Goal: Task Accomplishment & Management: Use online tool/utility

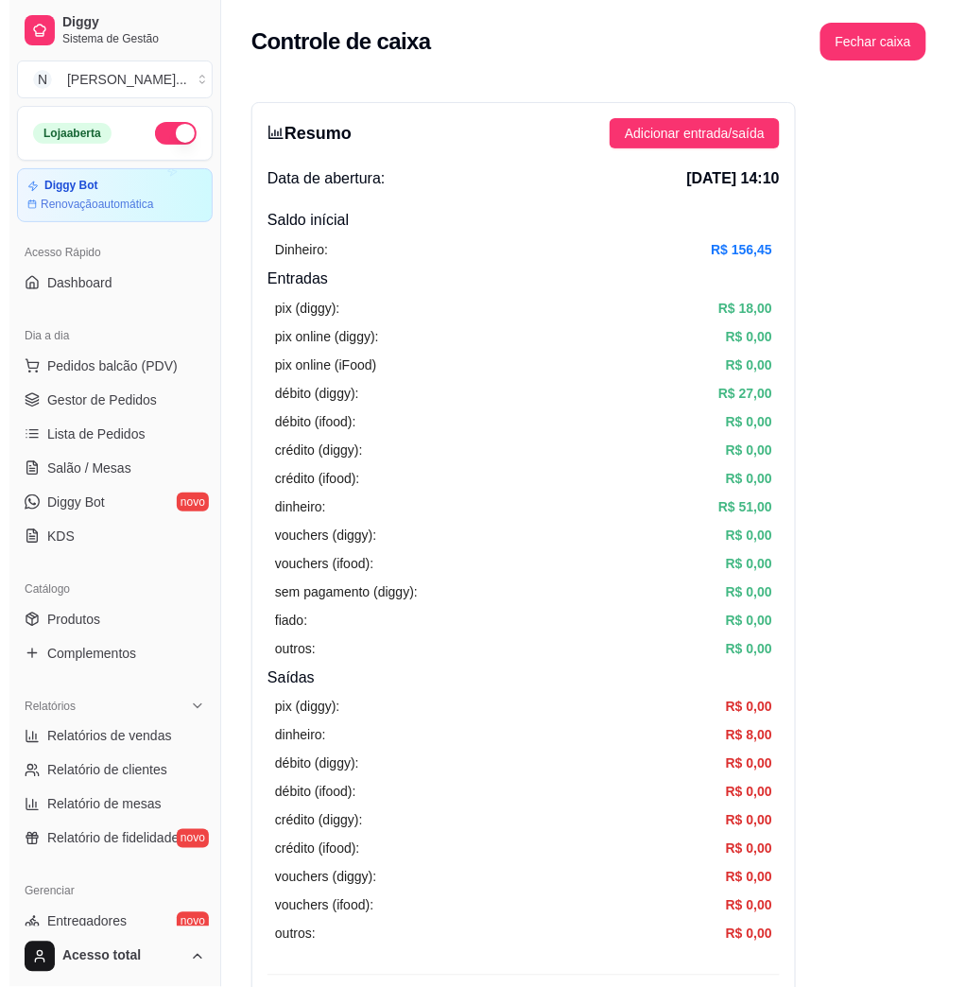
scroll to position [251, 0]
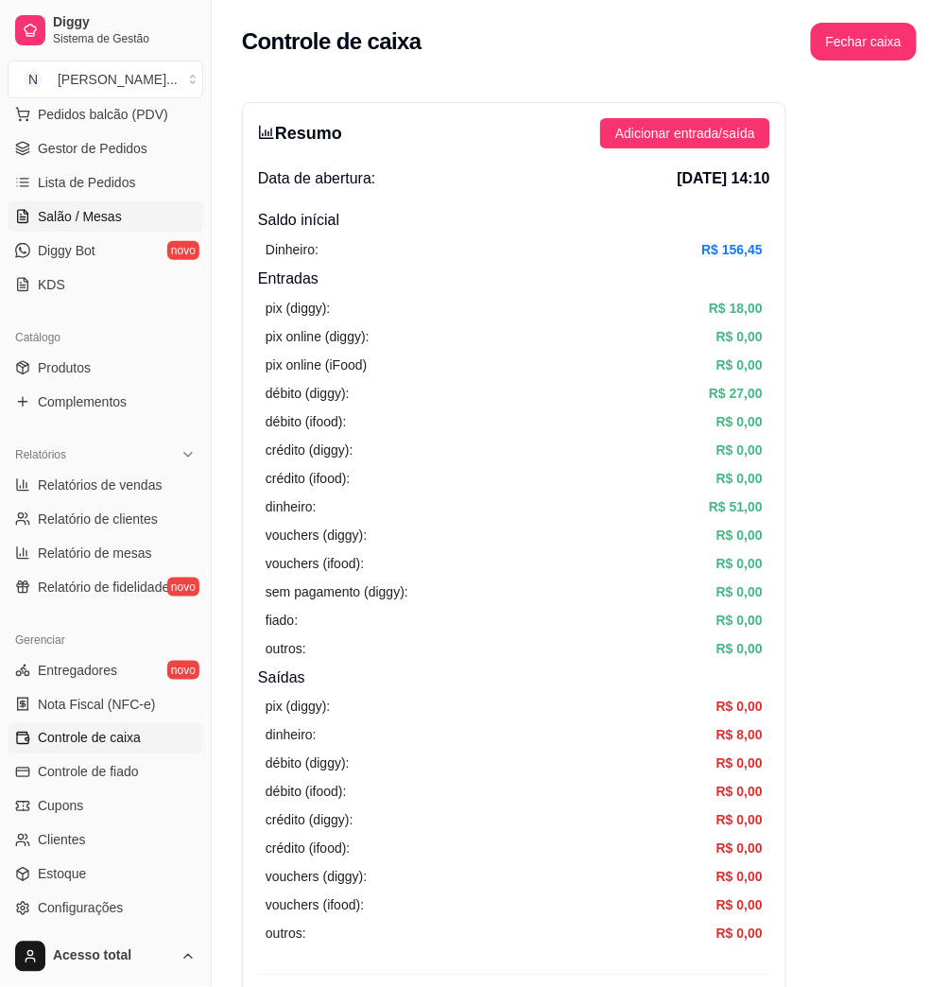
click at [34, 215] on link "Salão / Mesas" at bounding box center [106, 216] width 196 height 30
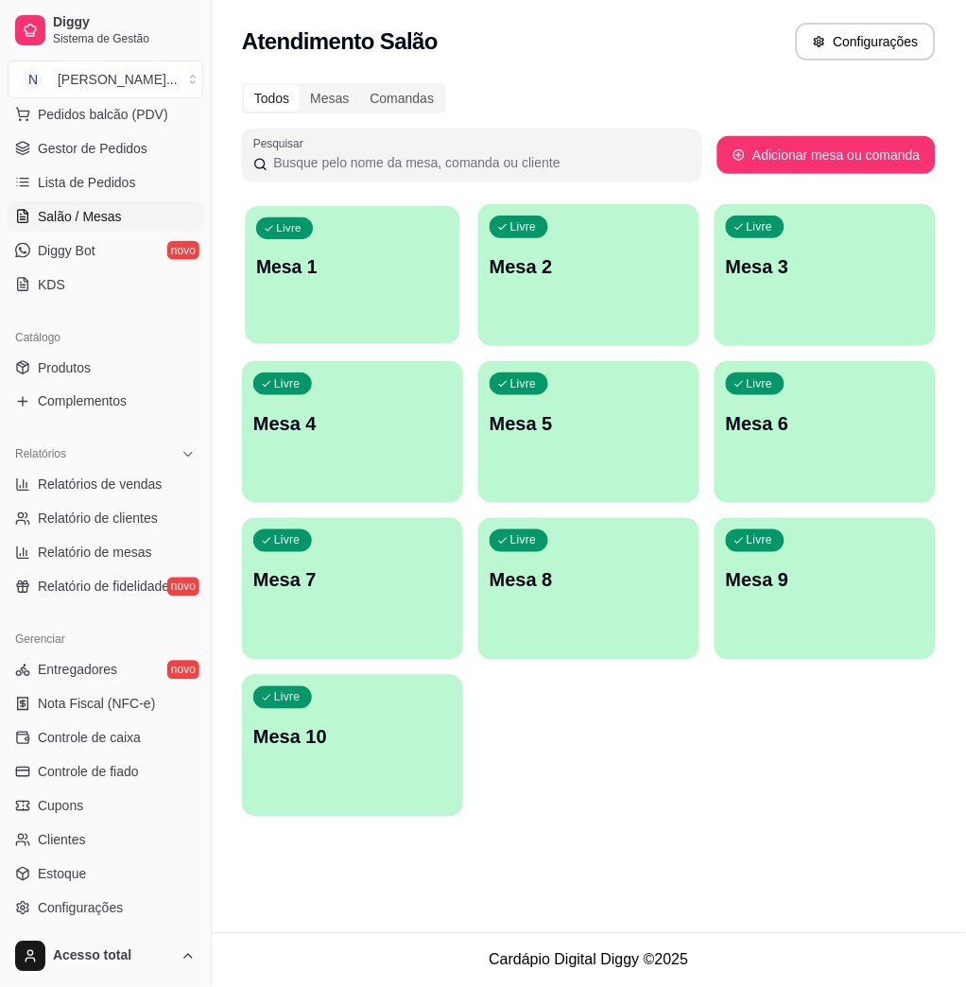
click at [354, 303] on div "Livre Mesa 1" at bounding box center [353, 263] width 215 height 115
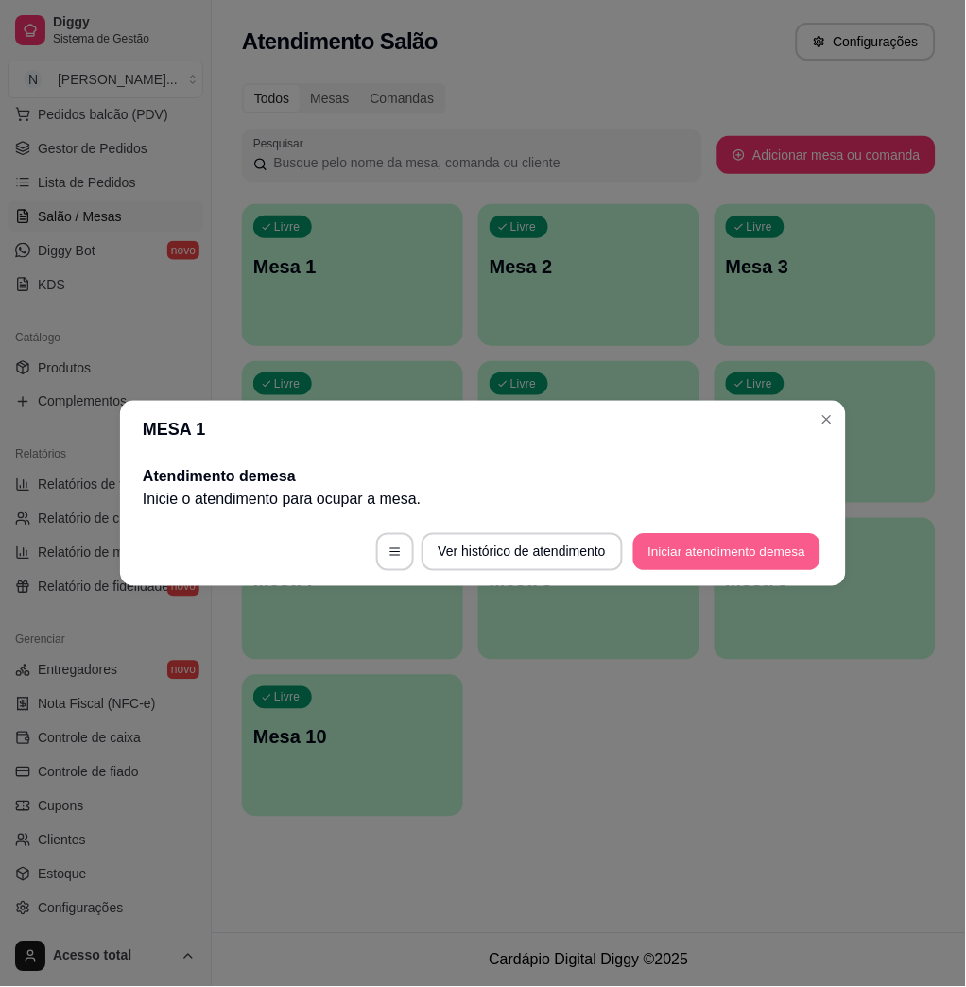
click at [706, 544] on button "Iniciar atendimento de mesa" at bounding box center [726, 552] width 187 height 37
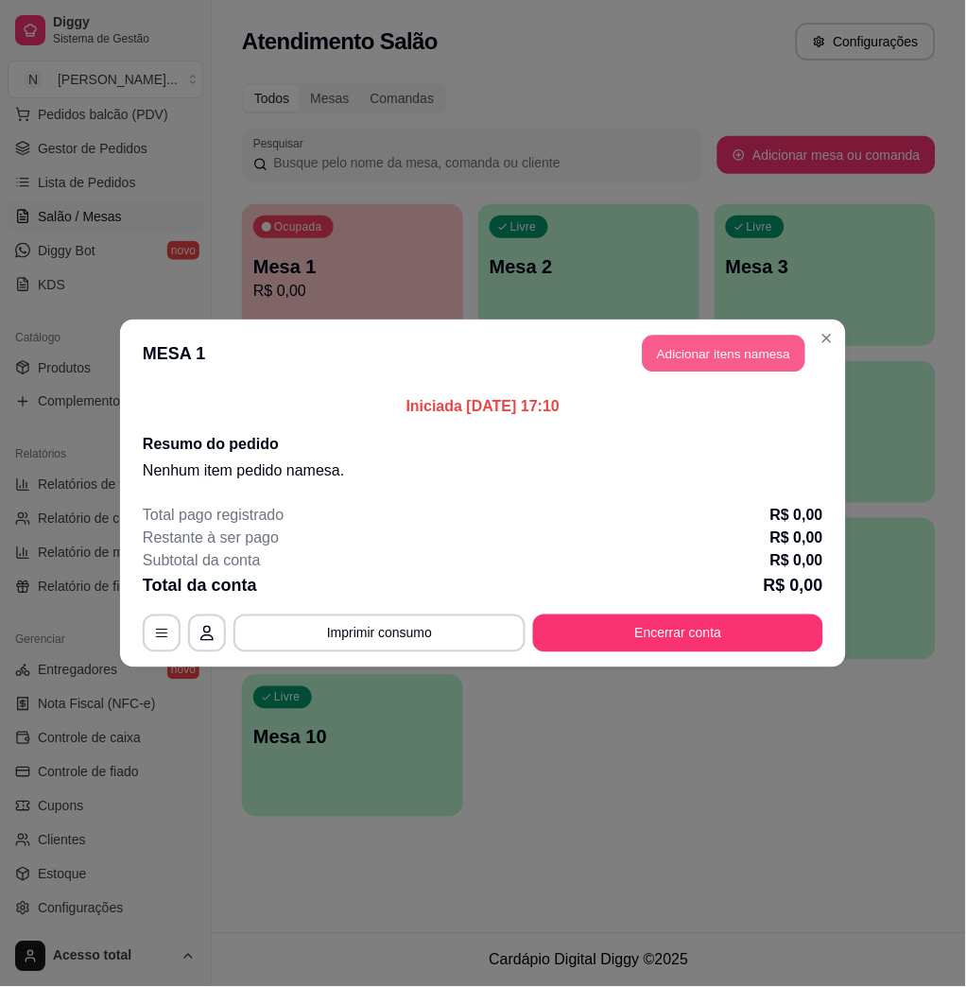
click at [728, 355] on button "Adicionar itens na mesa" at bounding box center [724, 353] width 163 height 37
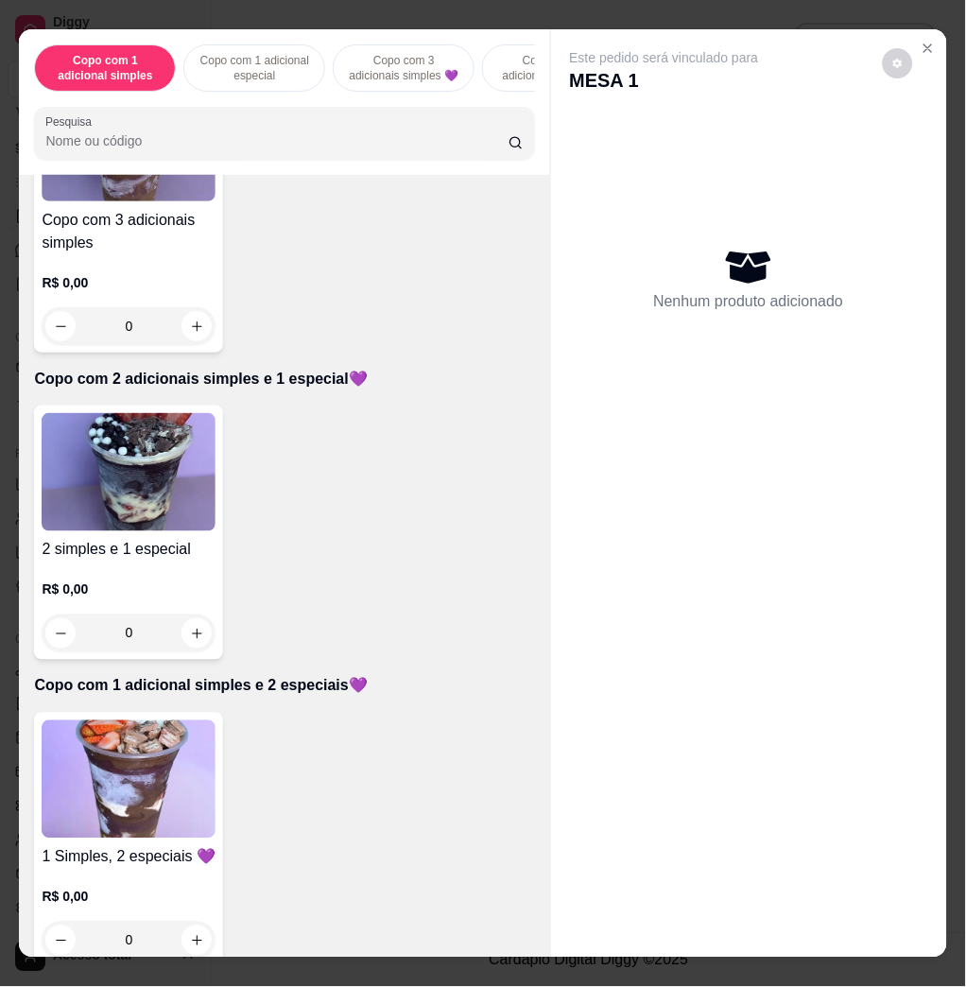
scroll to position [1007, 0]
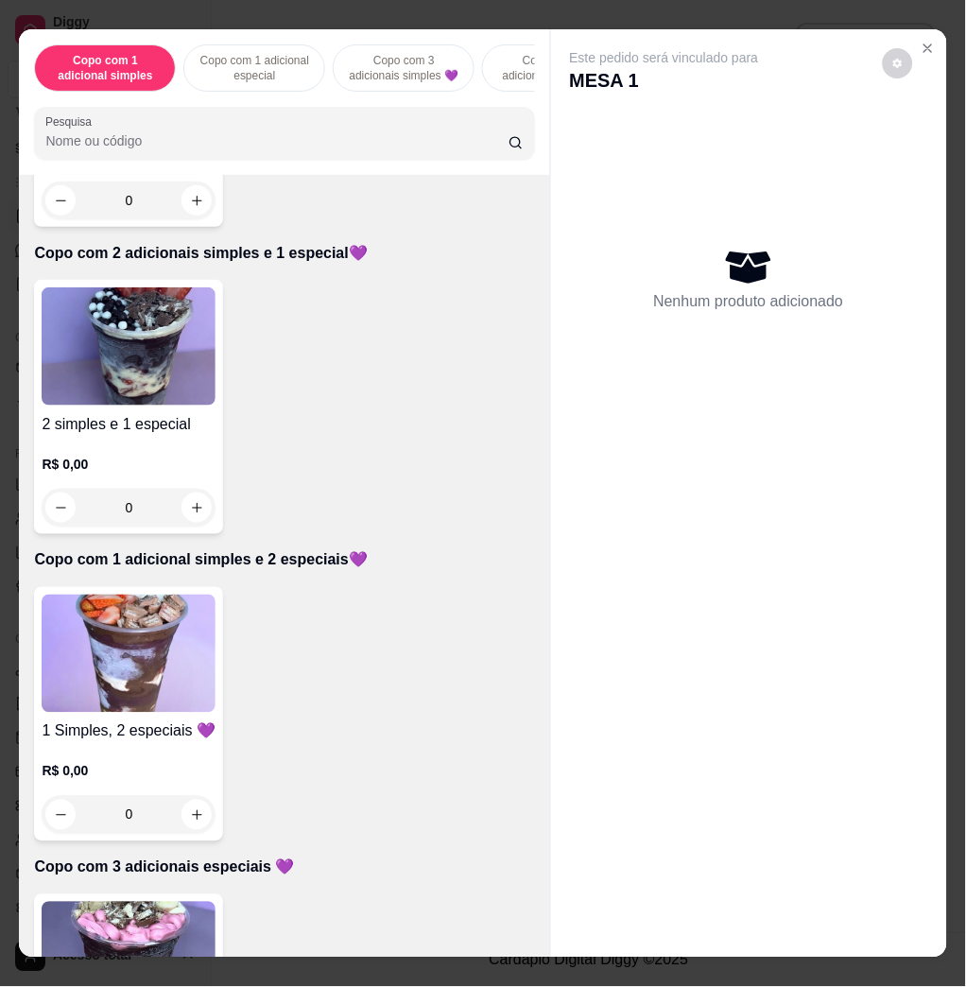
click at [170, 682] on img at bounding box center [129, 653] width 174 height 118
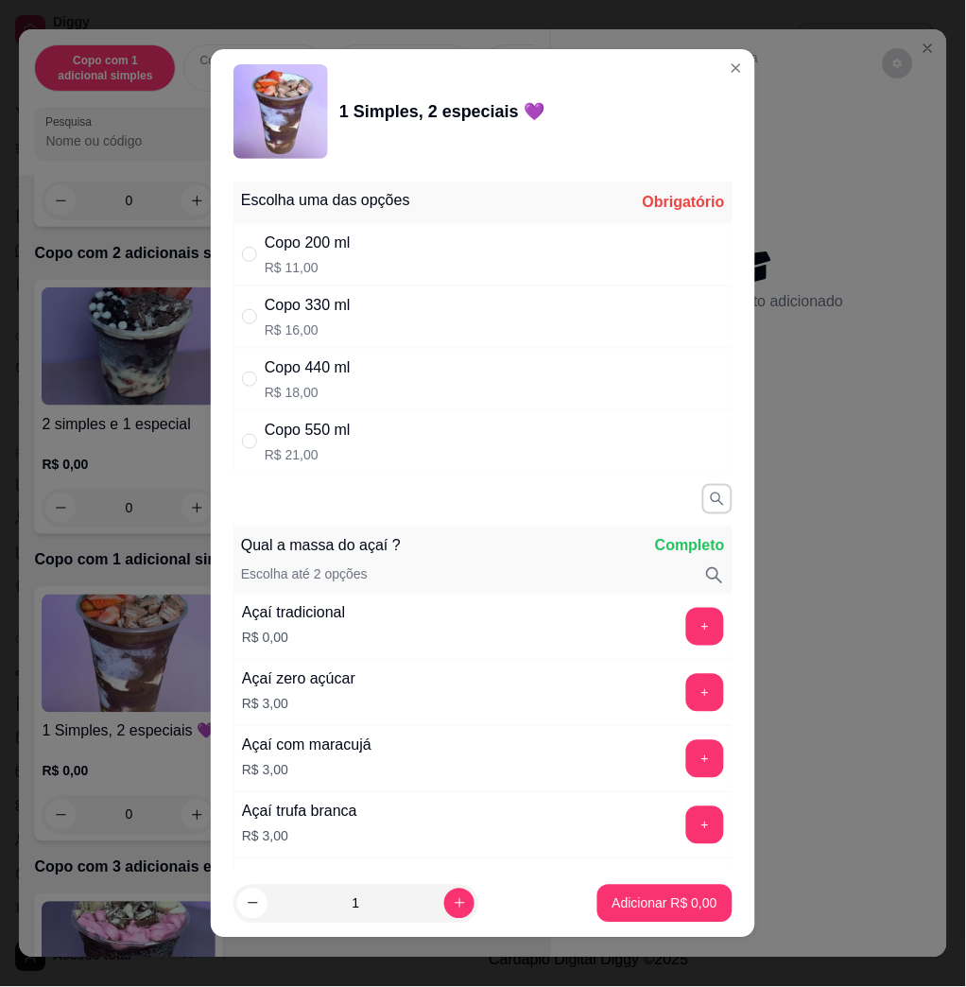
click at [391, 390] on div "Copo 440 ml R$ 18,00" at bounding box center [482, 379] width 499 height 62
radio input "true"
drag, startPoint x: 420, startPoint y: 342, endPoint x: 428, endPoint y: 316, distance: 27.8
click at [420, 338] on div "Copo 330 ml R$ 16,00" at bounding box center [482, 316] width 499 height 62
radio input "true"
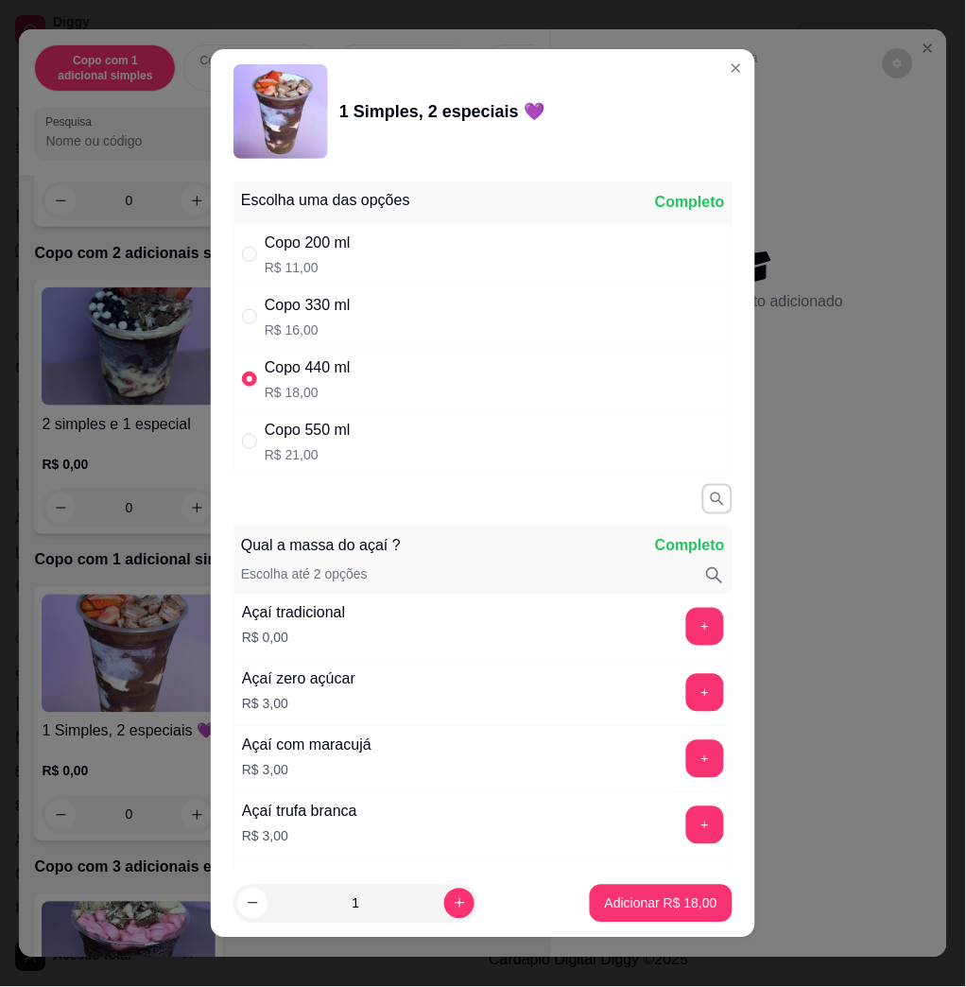
radio input "false"
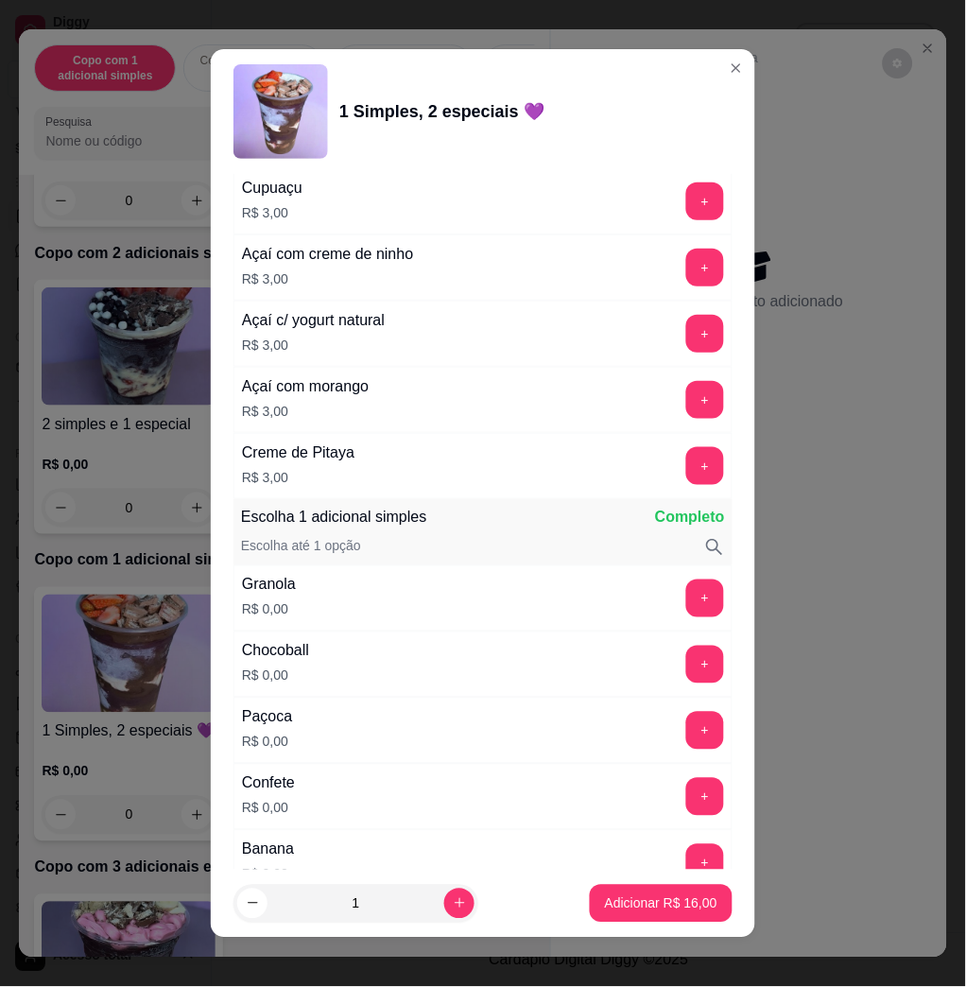
scroll to position [882, 0]
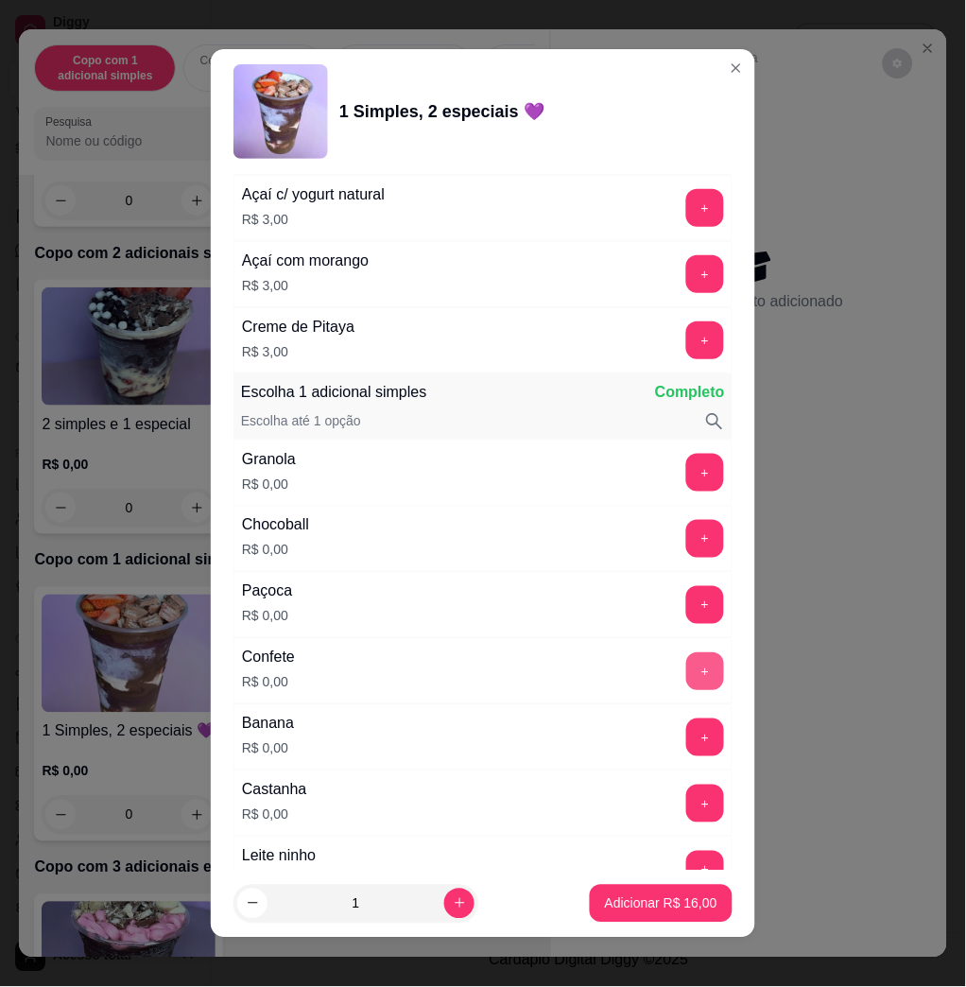
click at [645, 673] on div "Confete R$ 0,00 +" at bounding box center [482, 671] width 499 height 66
click at [687, 673] on button "+" at bounding box center [705, 671] width 37 height 37
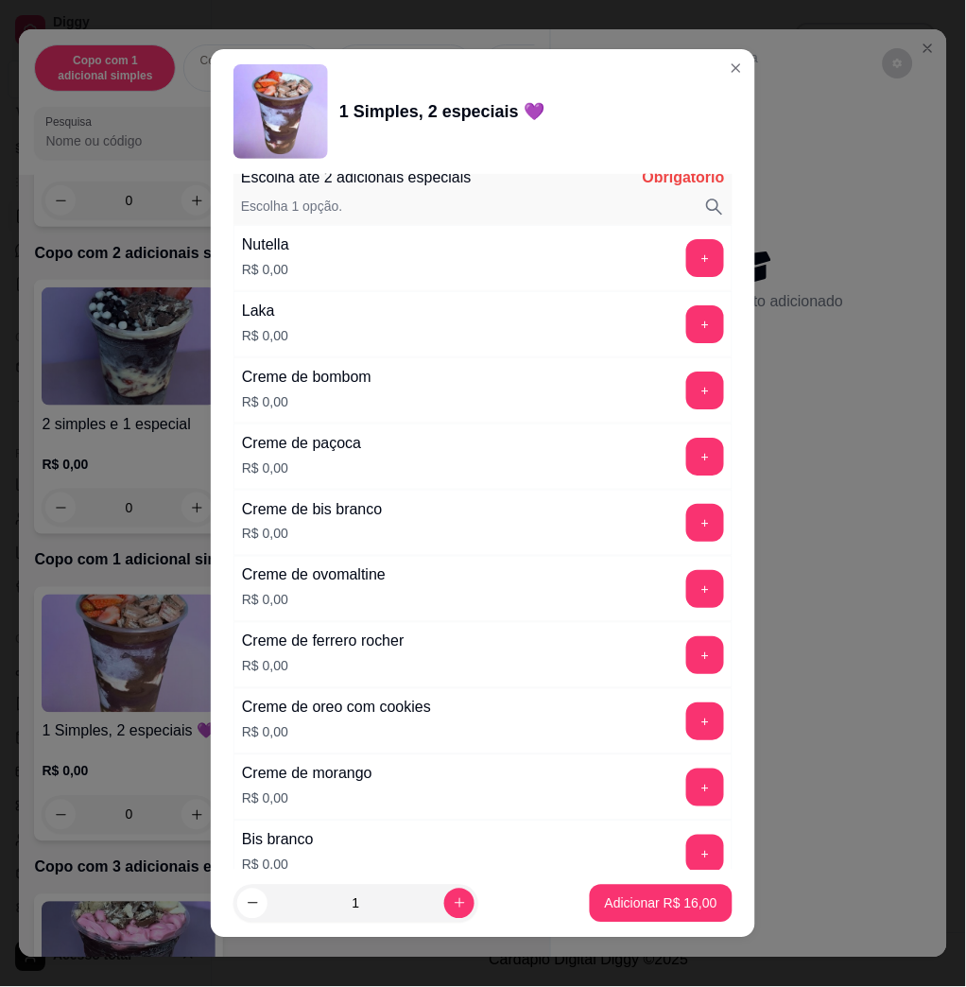
scroll to position [1763, 0]
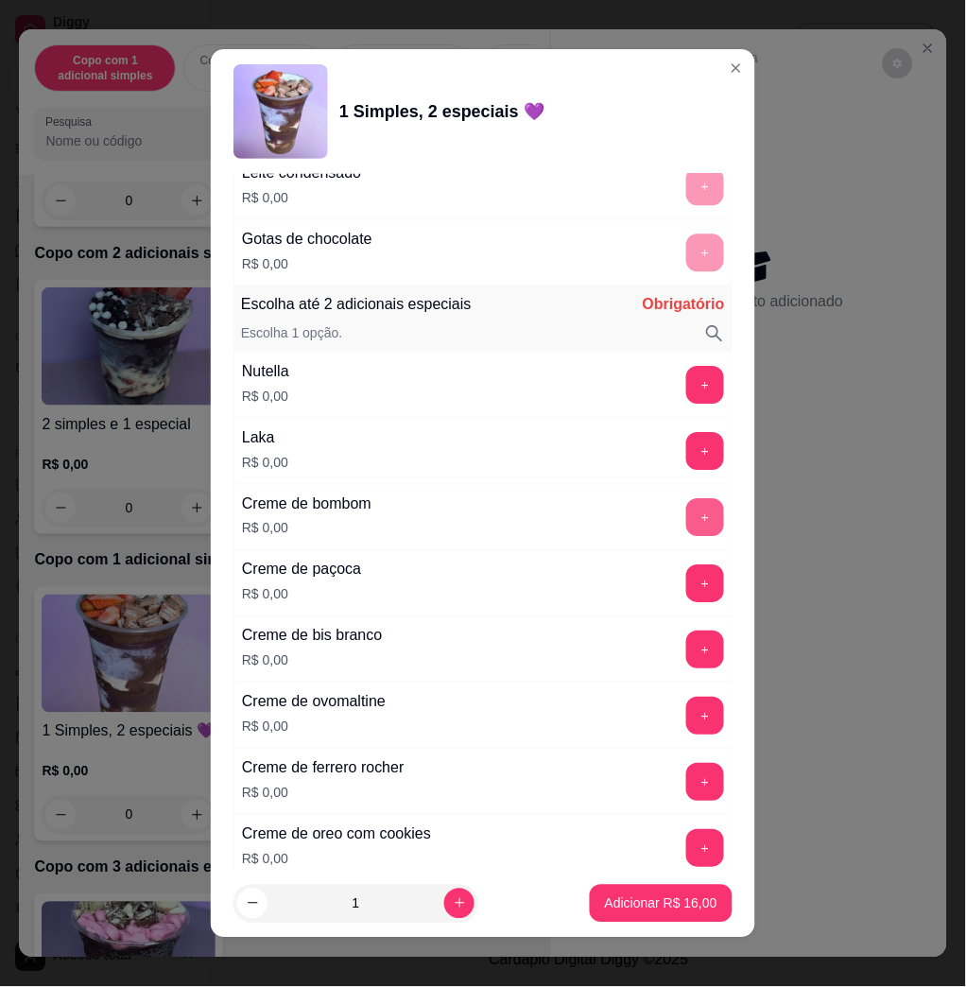
click at [686, 510] on button "+" at bounding box center [705, 517] width 38 height 38
click at [686, 443] on button "+" at bounding box center [705, 451] width 38 height 38
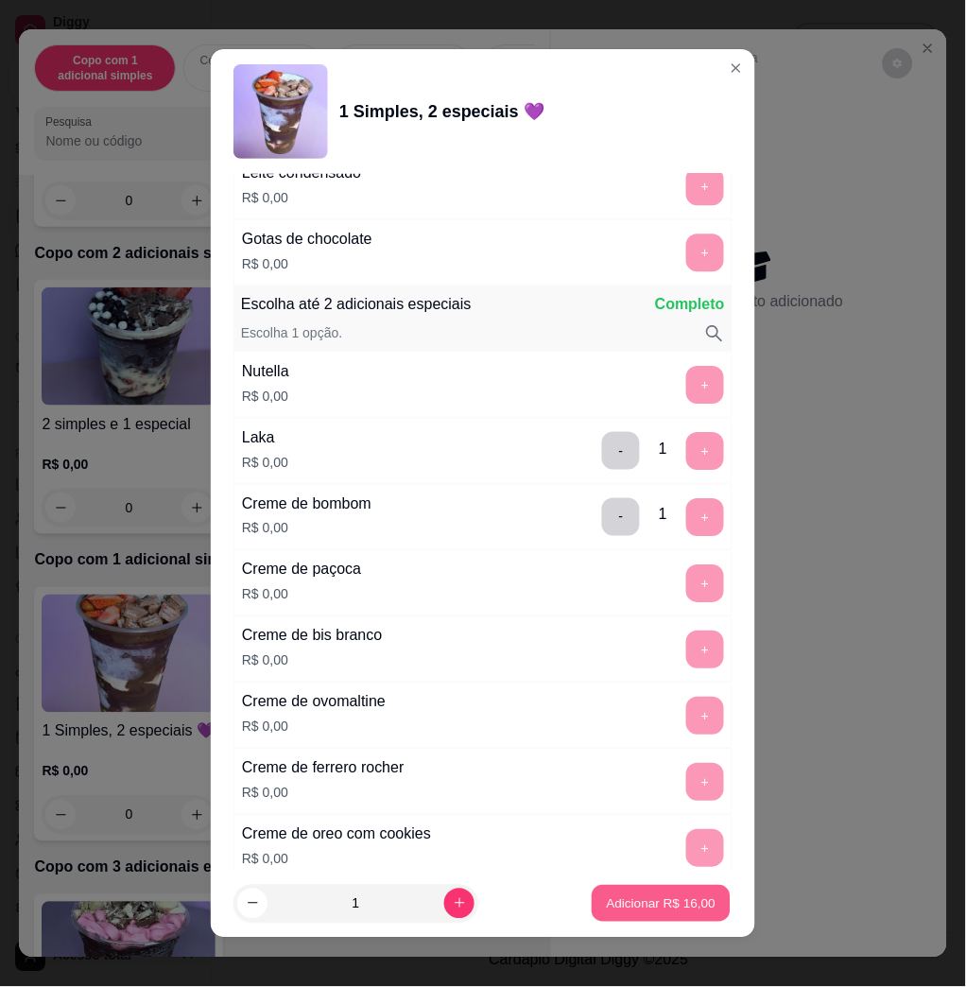
click at [644, 915] on button "Adicionar R$ 16,00" at bounding box center [661, 902] width 139 height 37
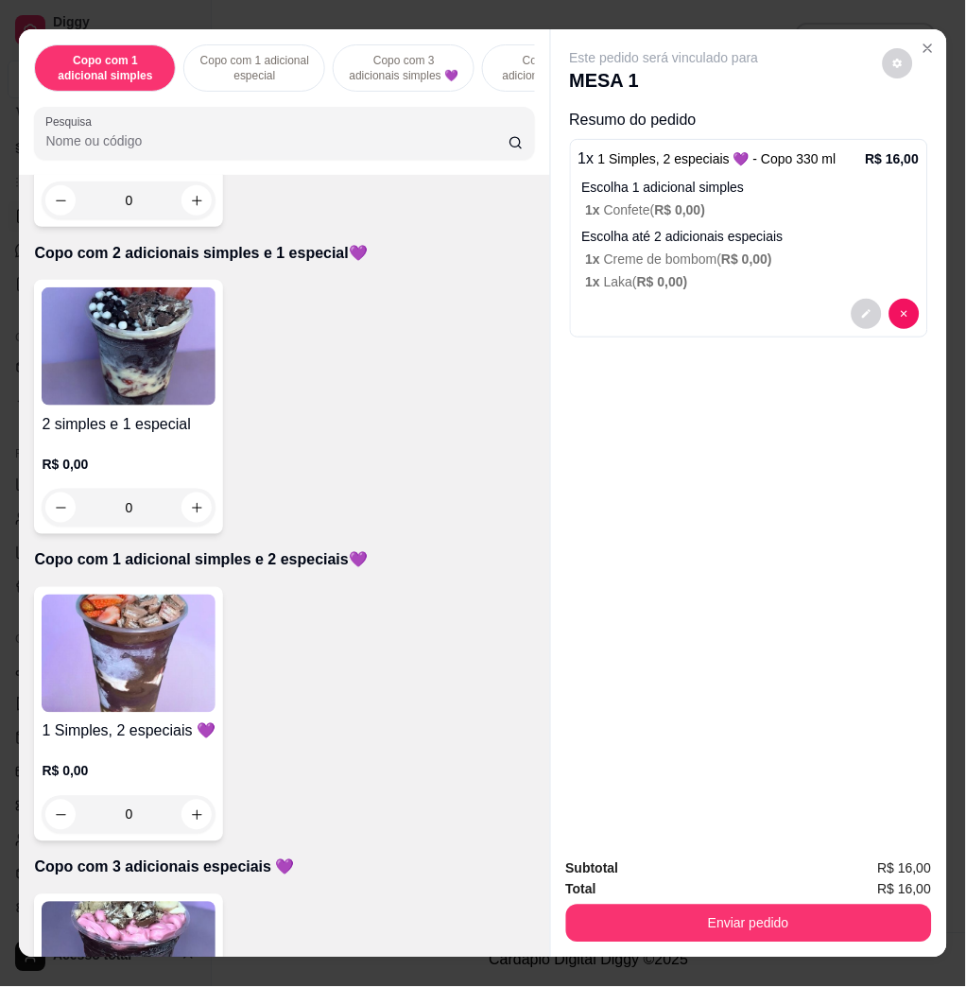
click at [102, 647] on img at bounding box center [129, 653] width 174 height 118
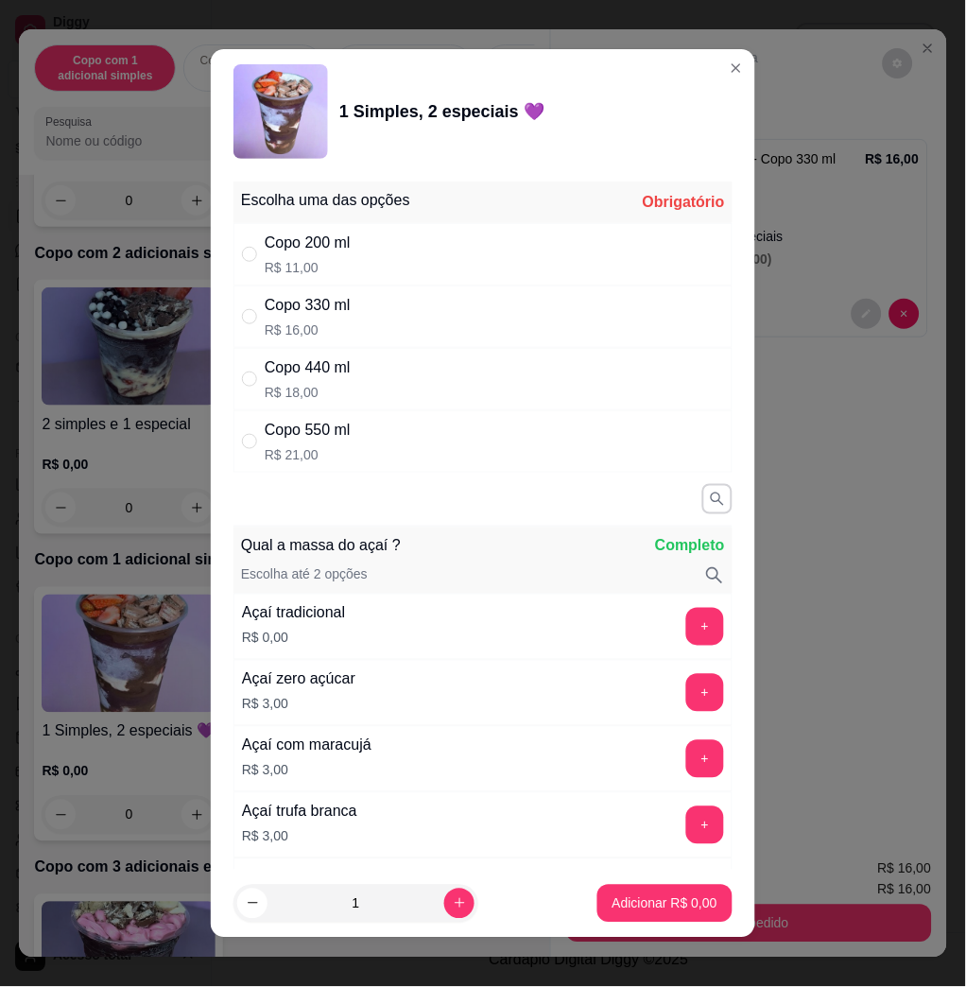
click at [319, 336] on p "R$ 16,00" at bounding box center [308, 329] width 86 height 19
radio input "true"
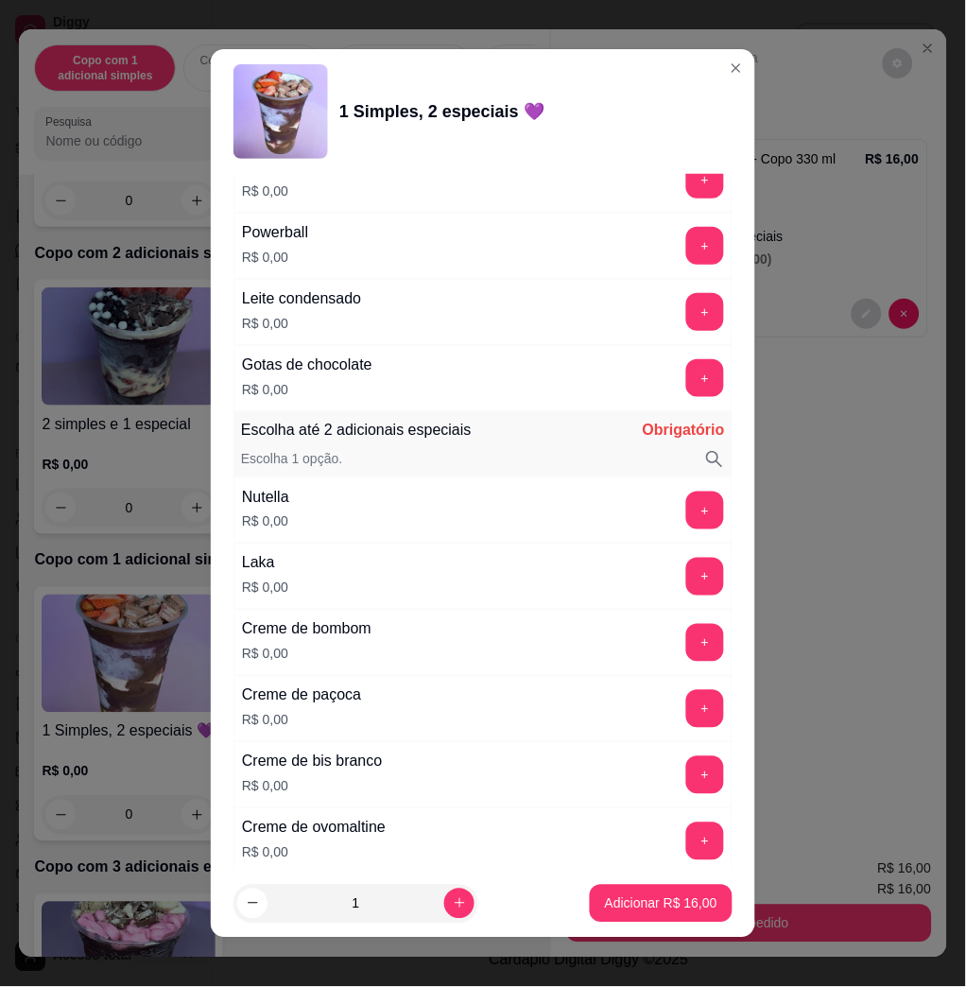
scroll to position [1890, 0]
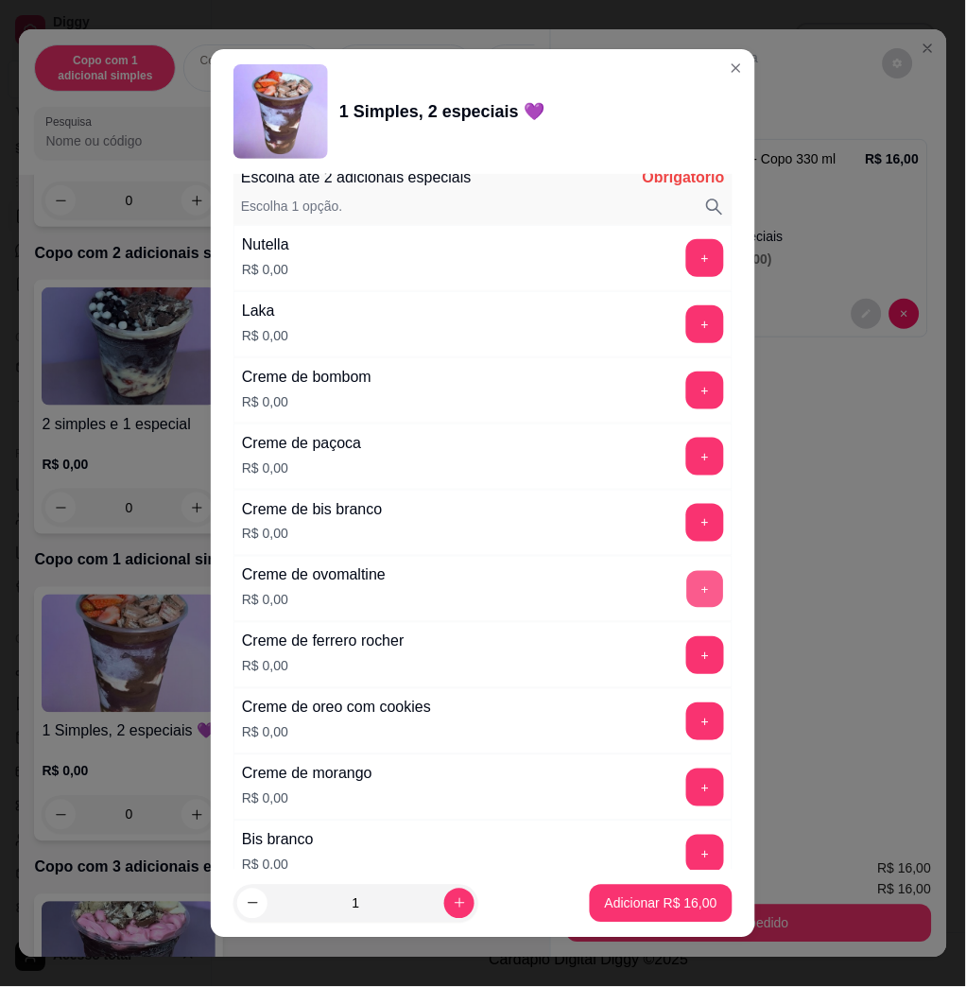
click at [687, 584] on button "+" at bounding box center [705, 589] width 37 height 37
click at [687, 724] on button "+" at bounding box center [705, 721] width 37 height 37
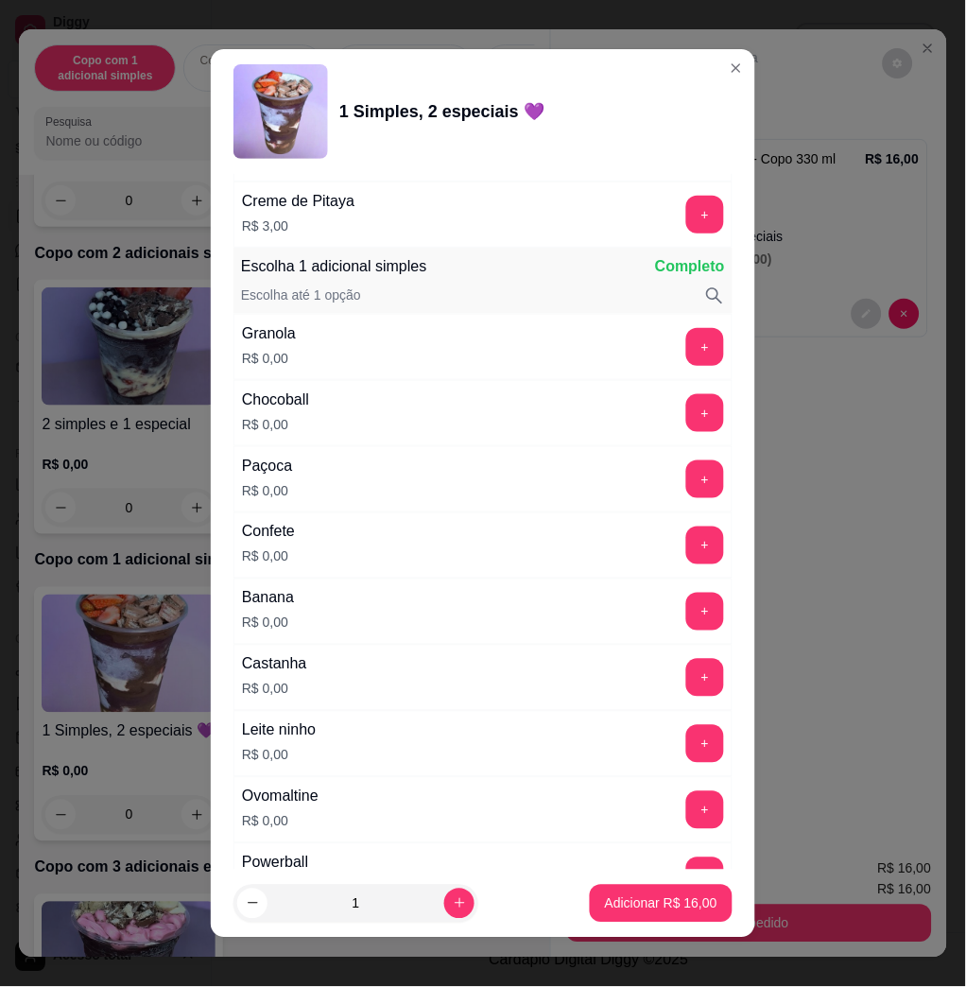
scroll to position [1260, 0]
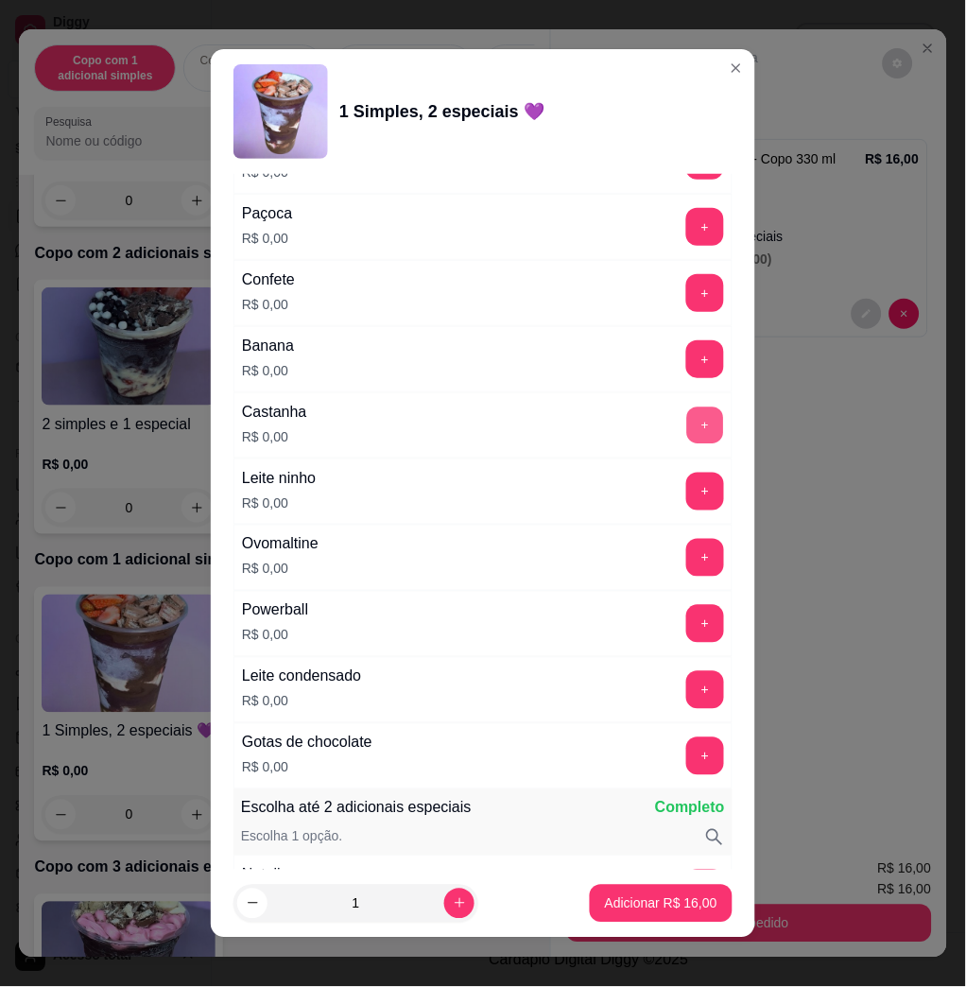
click at [687, 408] on button "+" at bounding box center [705, 425] width 37 height 37
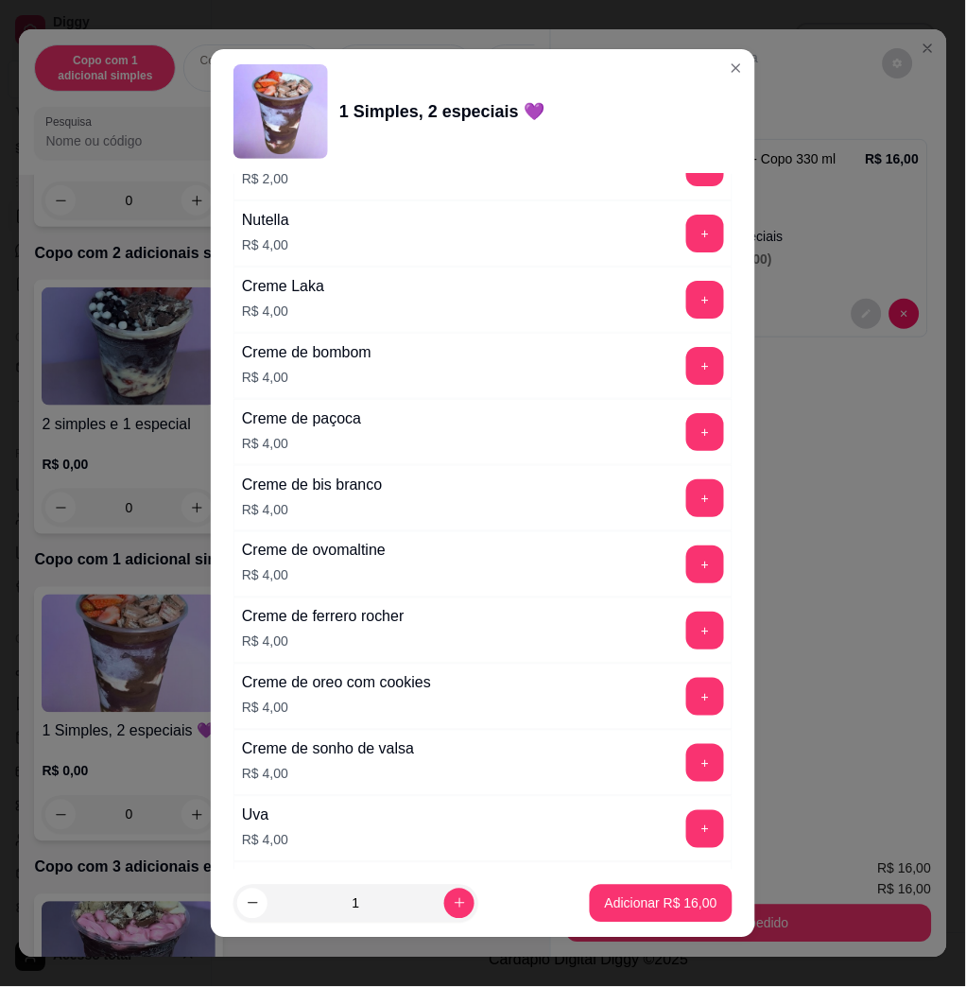
scroll to position [4684, 0]
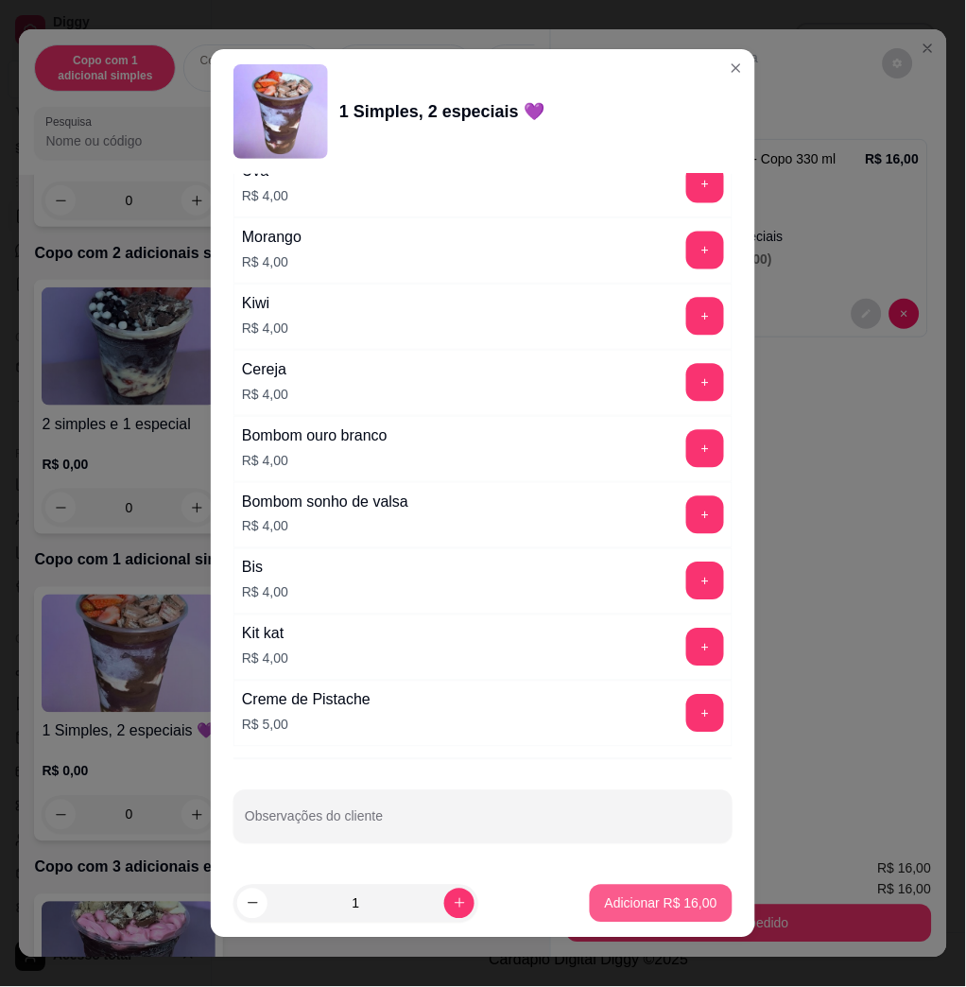
click at [605, 912] on p "Adicionar R$ 16,00" at bounding box center [661, 903] width 112 height 19
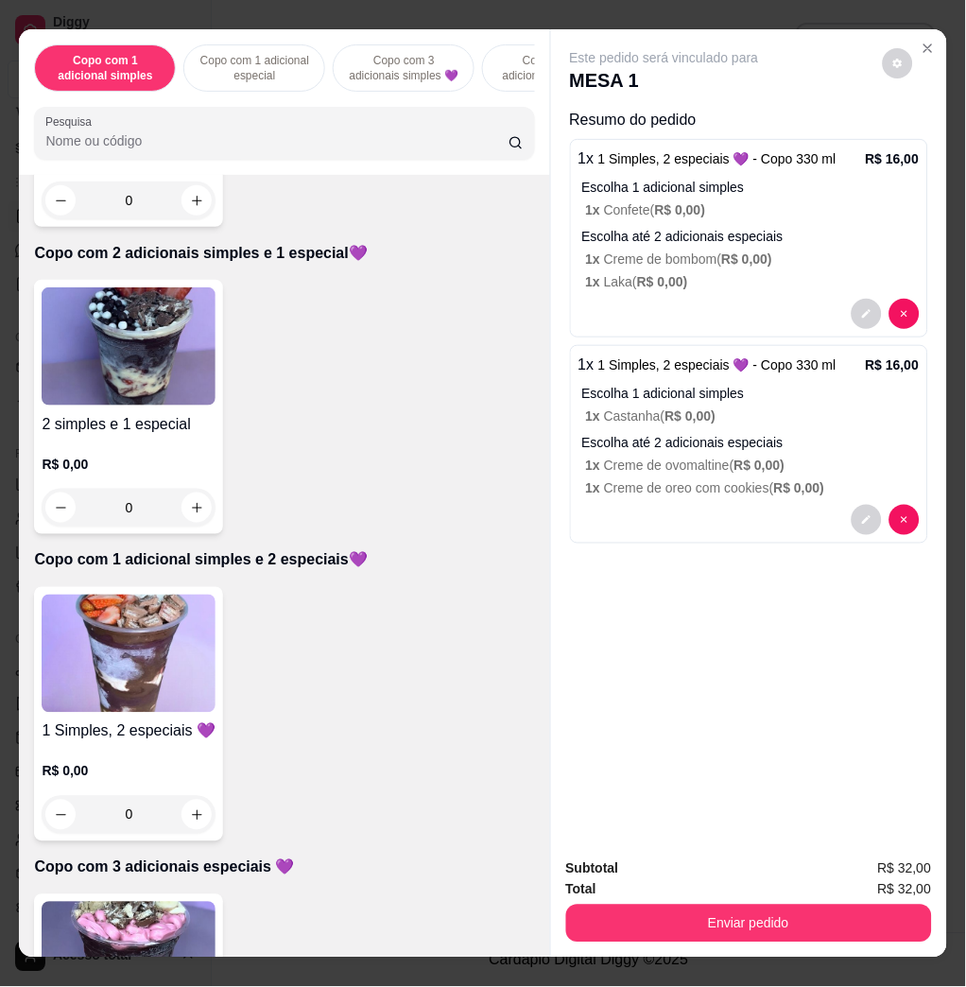
click at [852, 321] on div "1 x 1 Simples, 2 especiais 💜 - Copo 330 ml R$ 16,00 Escolha 1 adicional simples…" at bounding box center [749, 238] width 358 height 198
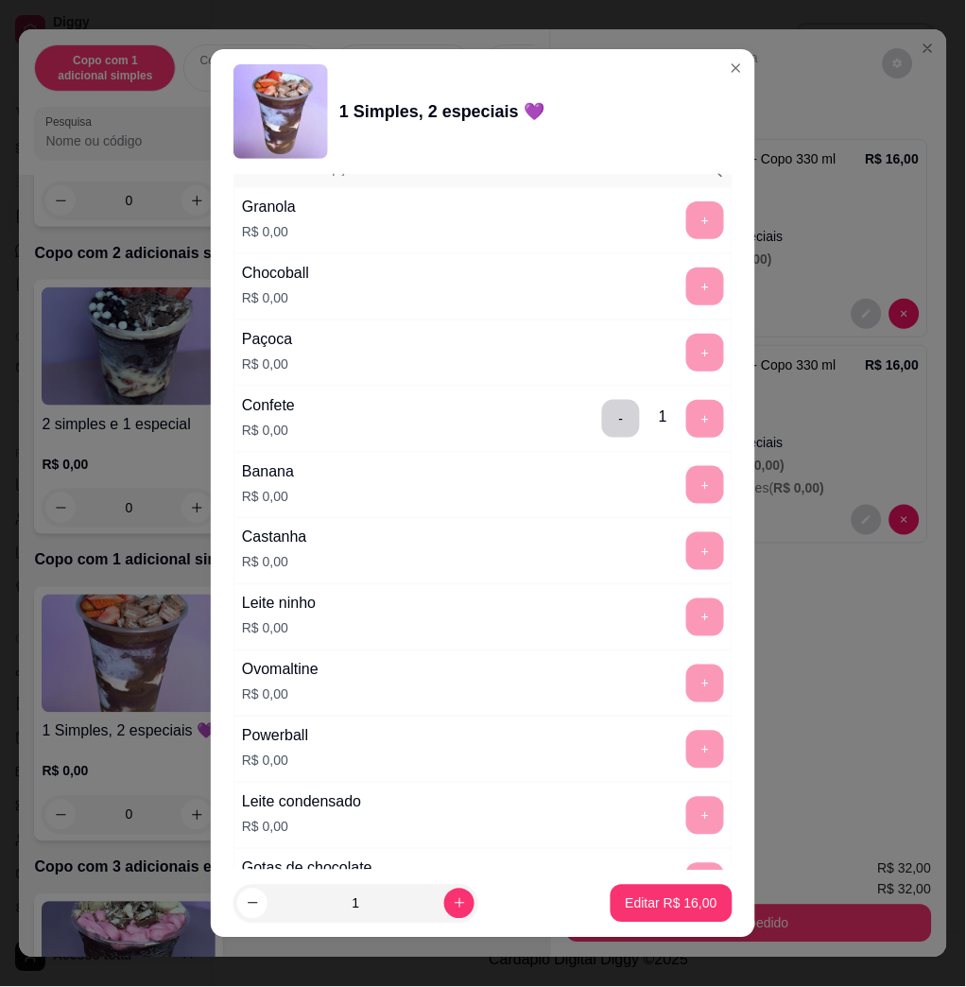
scroll to position [1512, 0]
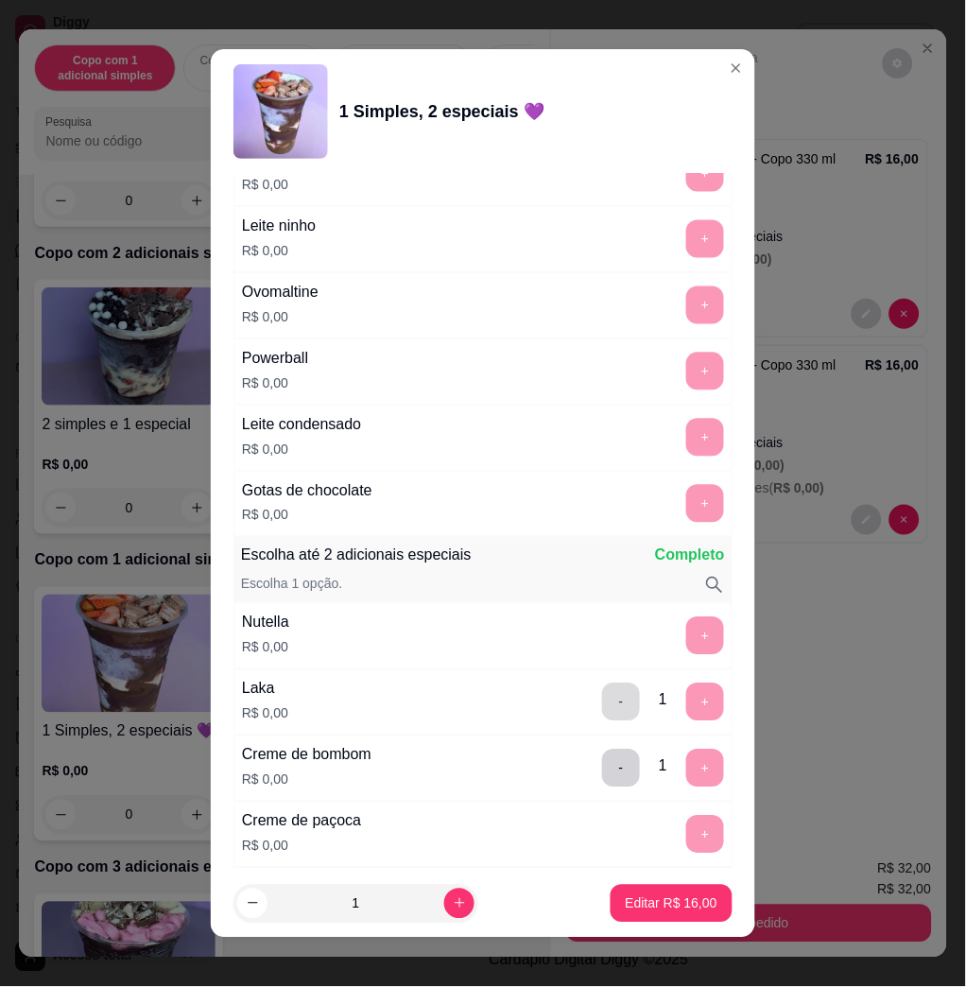
click at [602, 686] on button "-" at bounding box center [621, 702] width 38 height 38
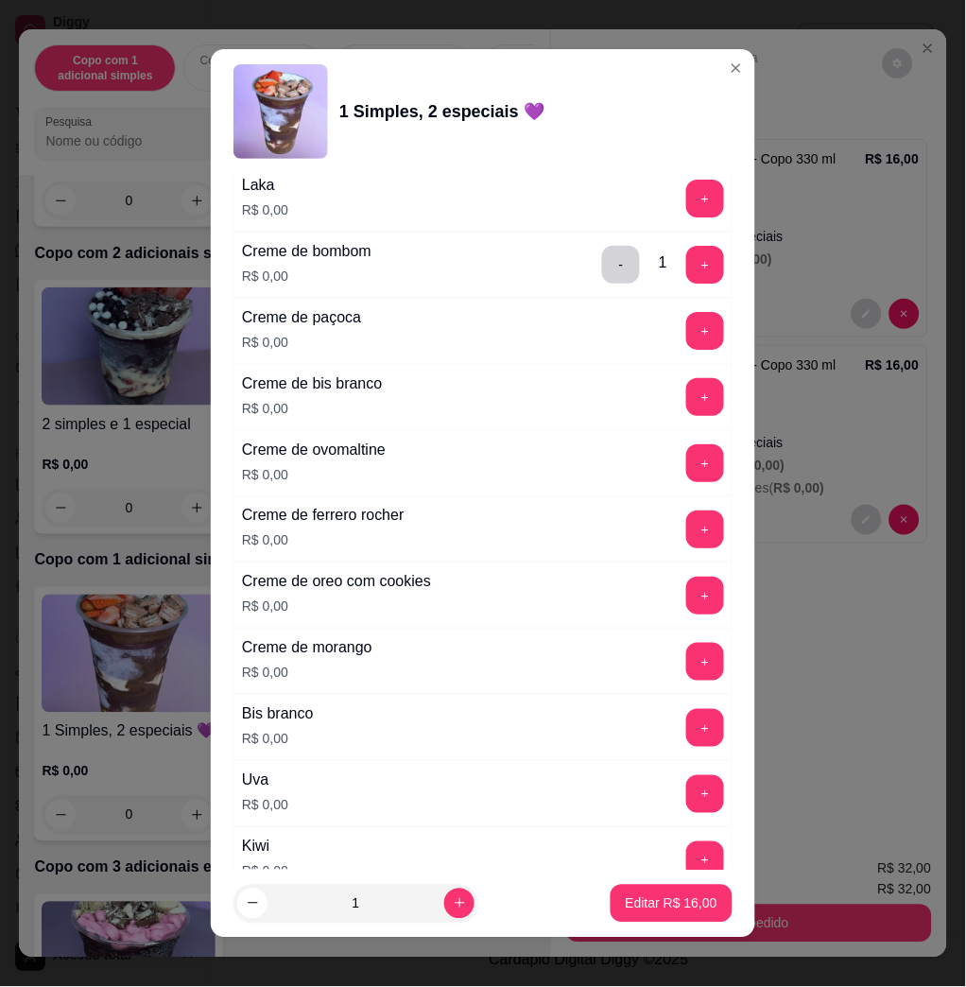
scroll to position [2141, 0]
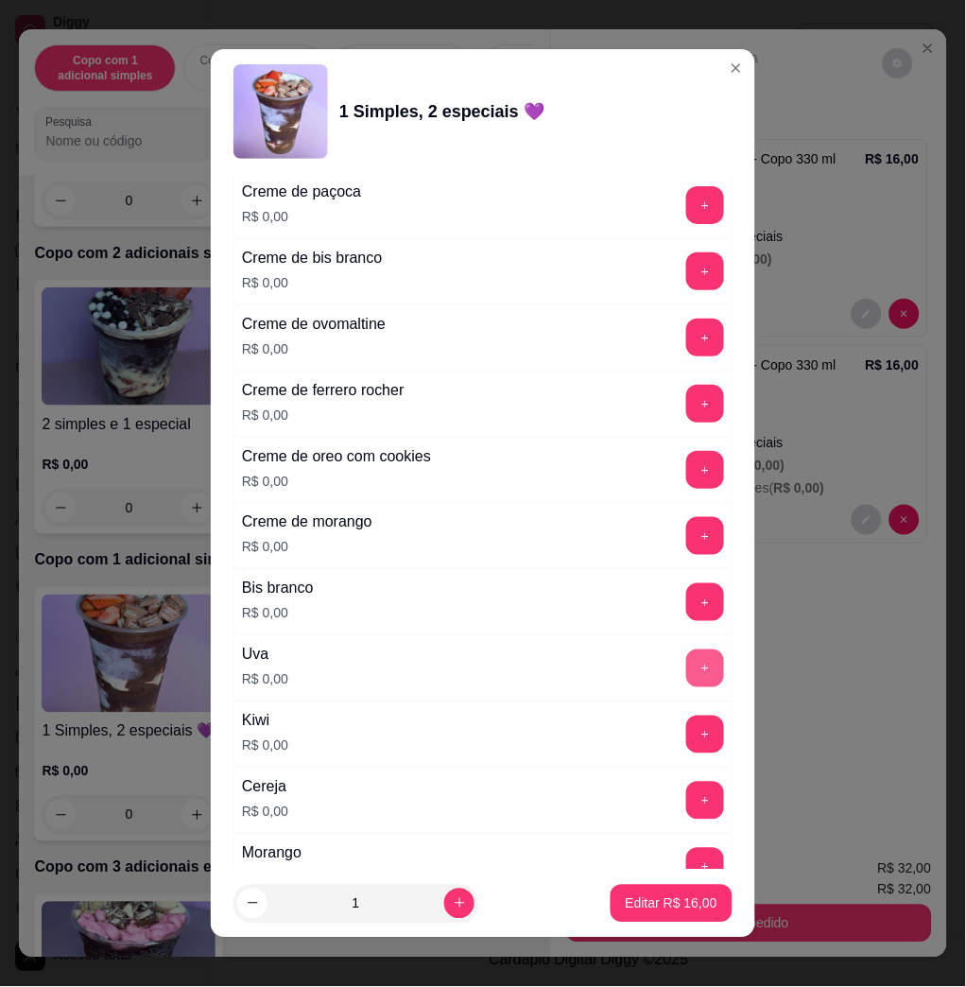
click at [686, 671] on button "+" at bounding box center [705, 668] width 38 height 38
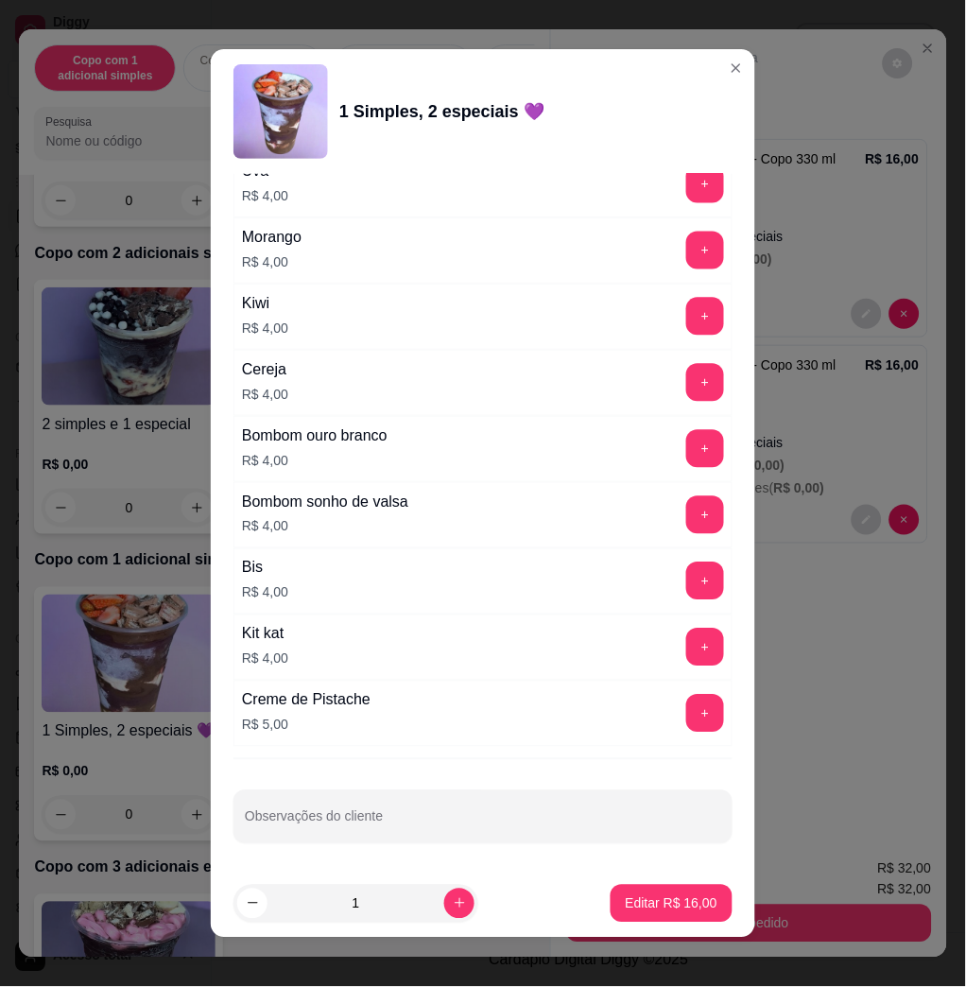
scroll to position [10, 0]
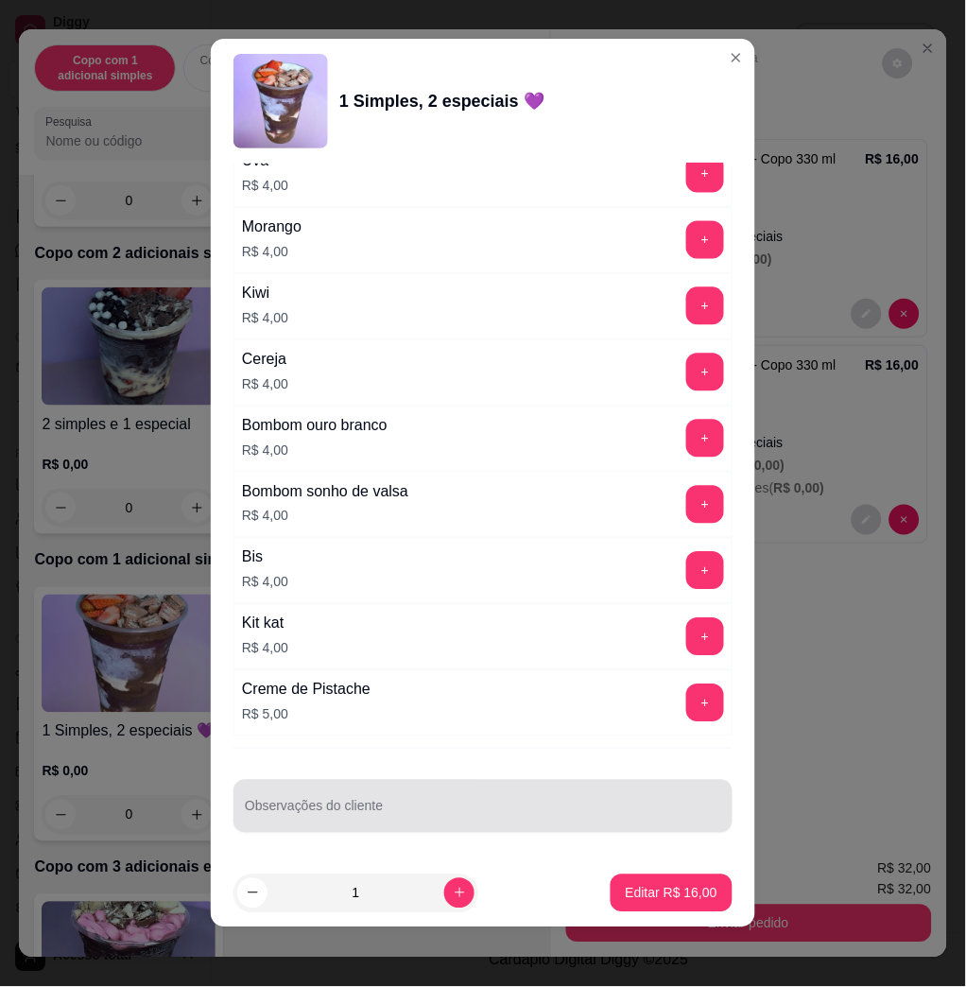
click at [462, 783] on div "Observações do cliente" at bounding box center [482, 806] width 499 height 53
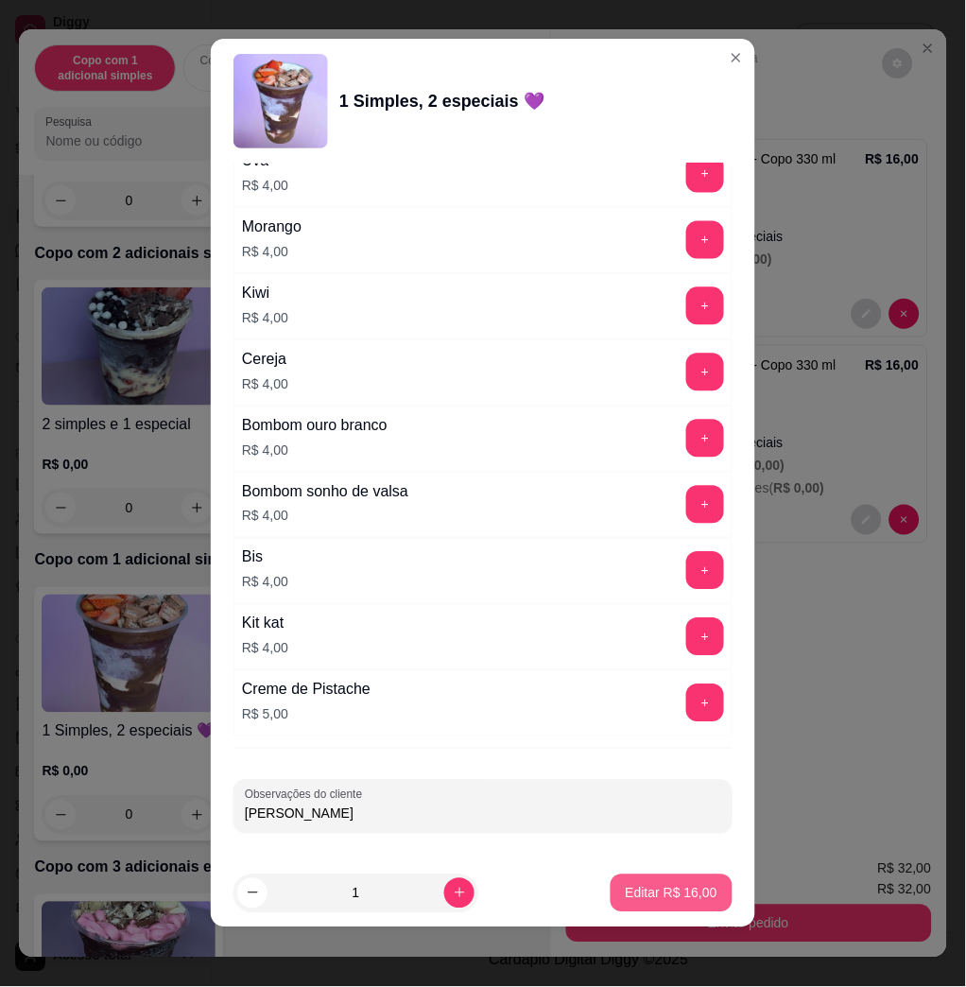
type input "[PERSON_NAME]"
click at [667, 893] on p "Editar R$ 16,00" at bounding box center [671, 893] width 89 height 18
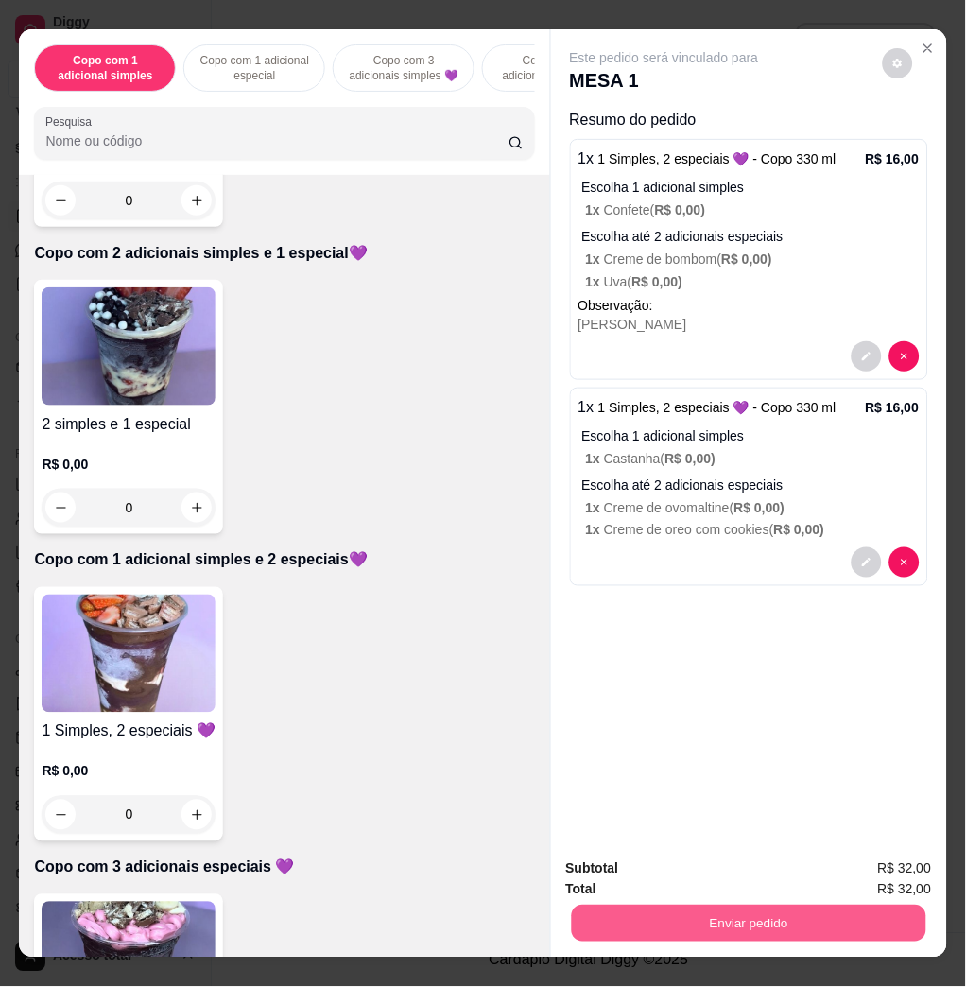
click at [689, 923] on button "Enviar pedido" at bounding box center [748, 922] width 354 height 37
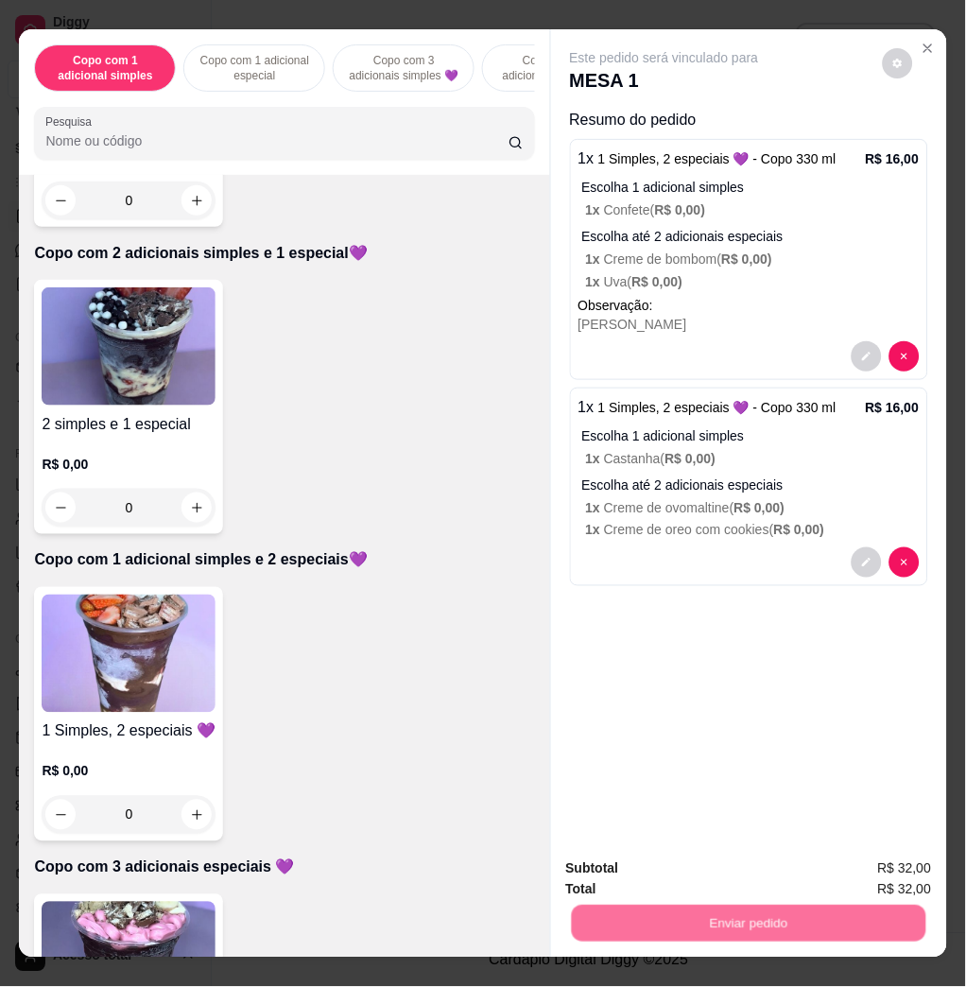
click at [850, 871] on button "Enviar pedido" at bounding box center [880, 868] width 107 height 36
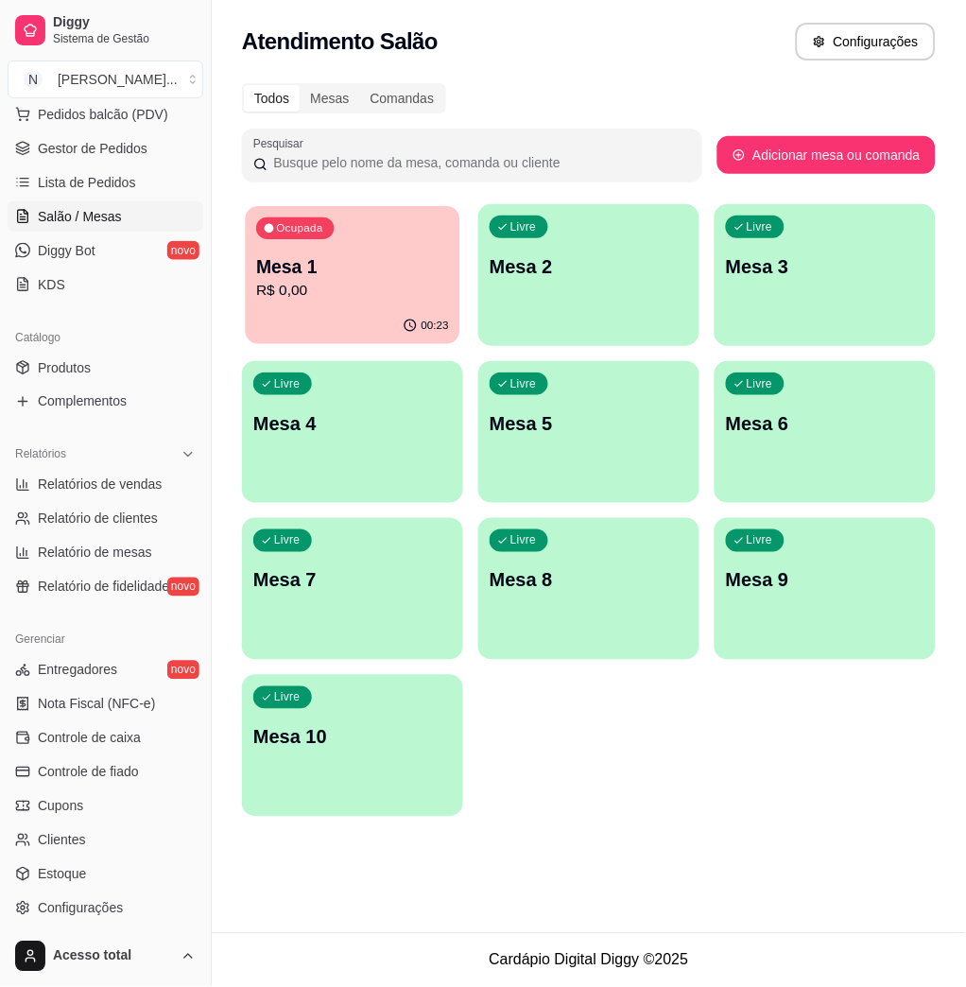
click at [386, 321] on div "00:23" at bounding box center [353, 326] width 215 height 36
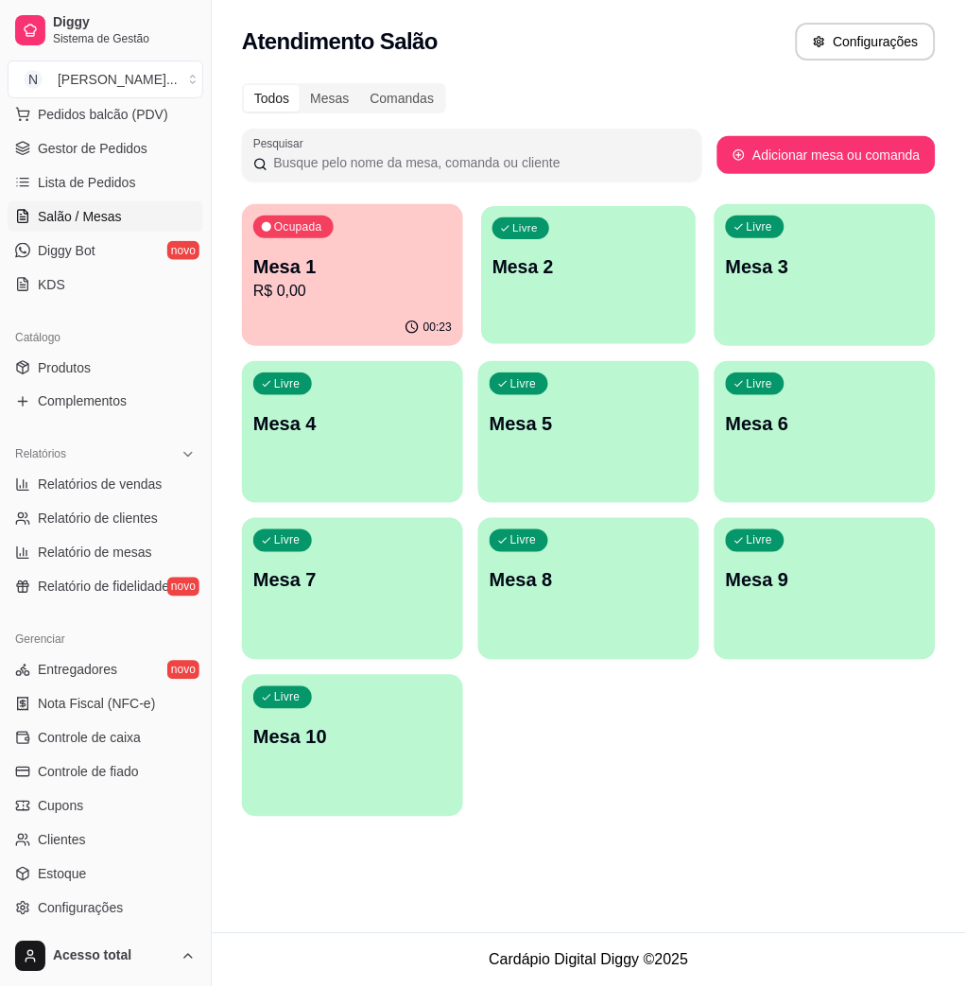
click at [533, 295] on div "Livre Mesa 2" at bounding box center [589, 263] width 215 height 115
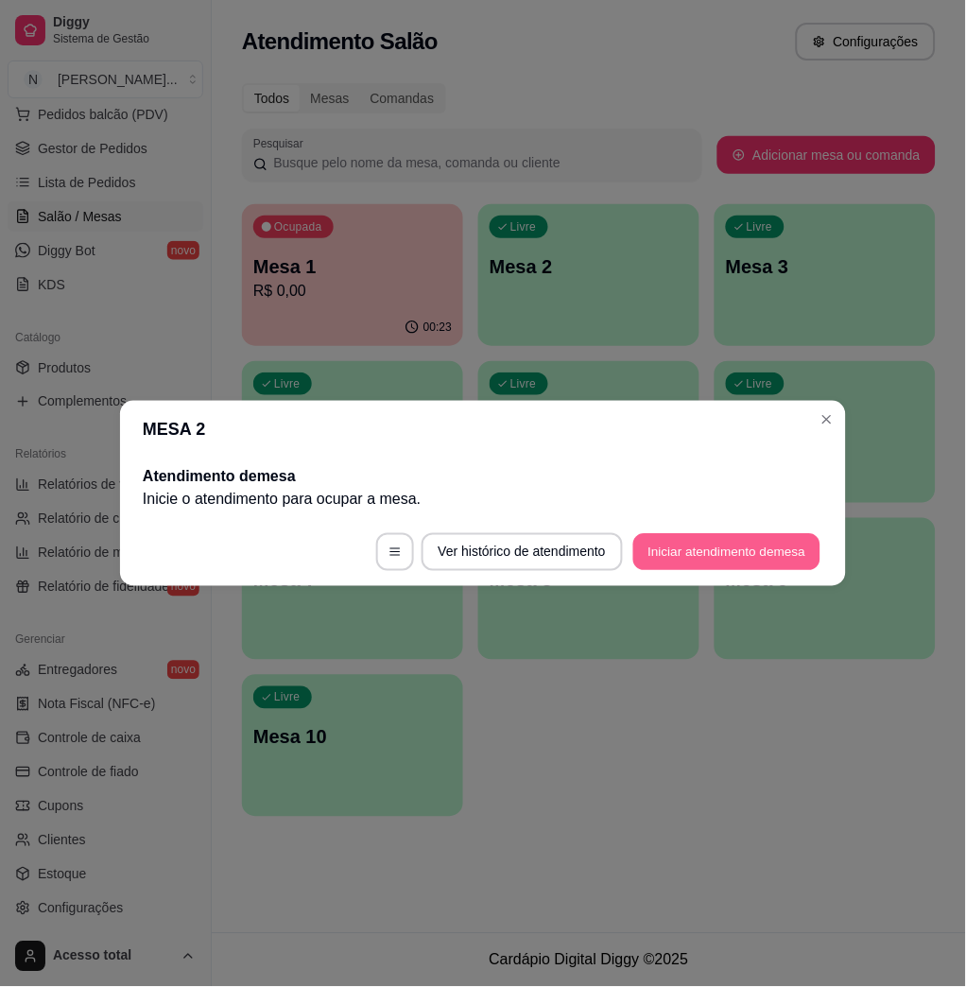
click at [684, 548] on button "Iniciar atendimento de mesa" at bounding box center [726, 552] width 187 height 37
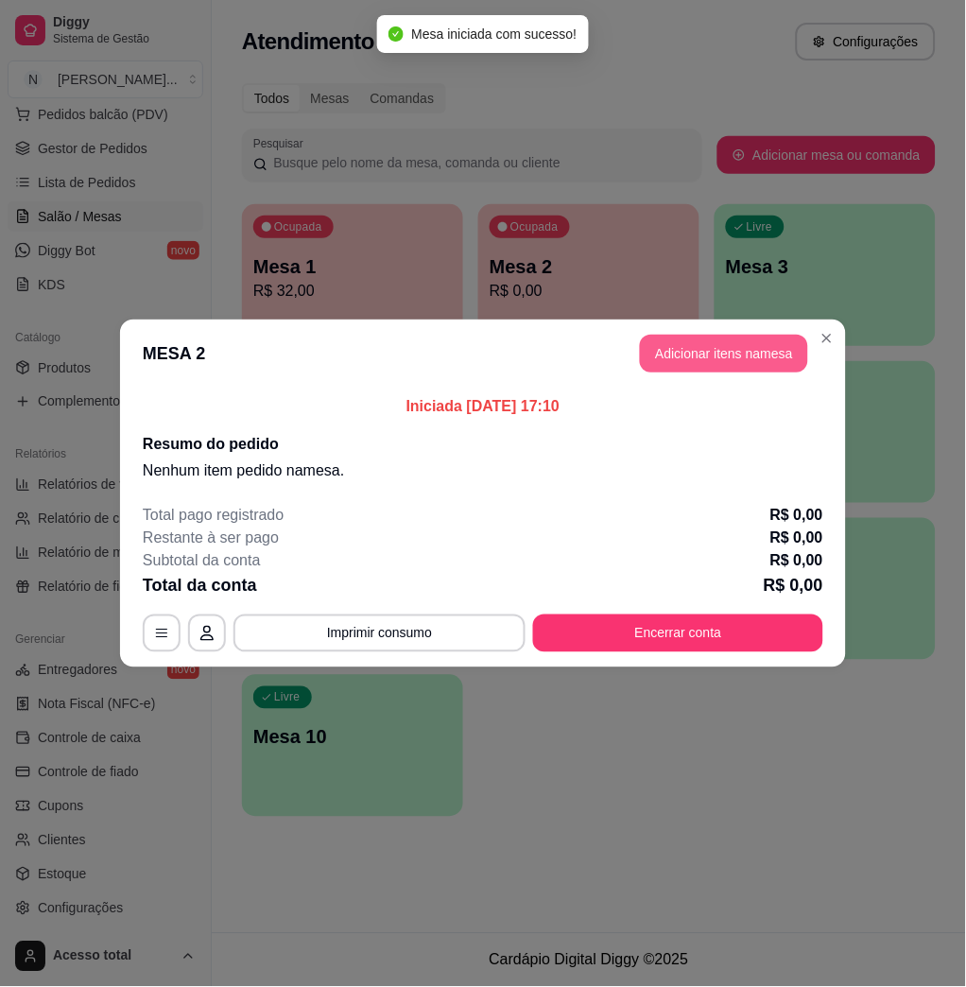
click at [728, 345] on button "Adicionar itens na mesa" at bounding box center [724, 354] width 168 height 38
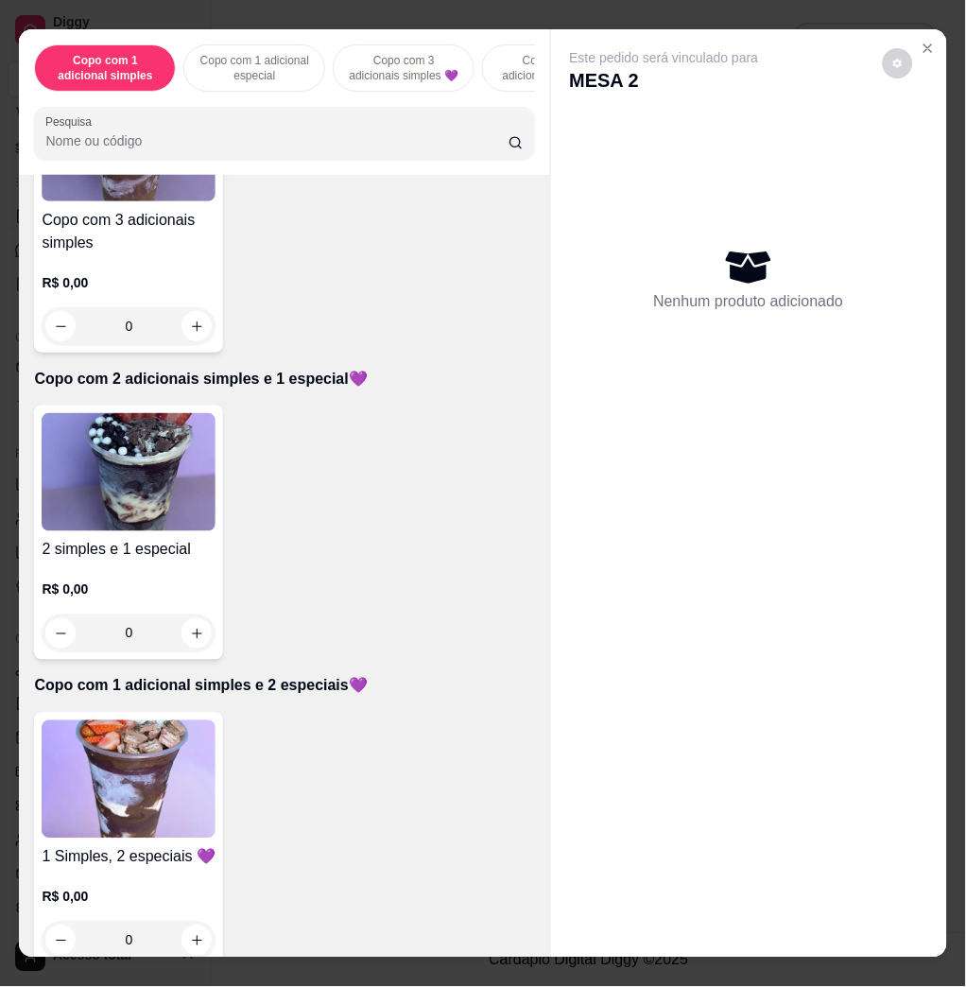
scroll to position [1007, 0]
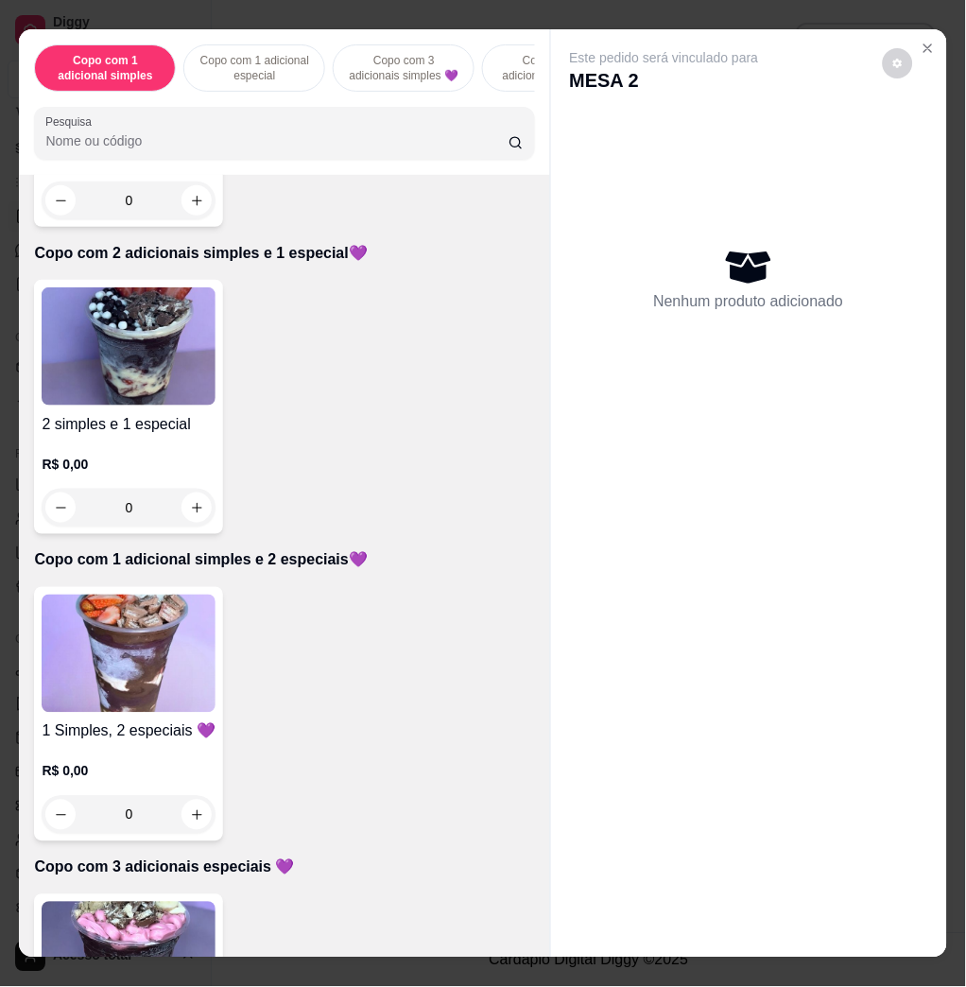
click at [152, 405] on img at bounding box center [129, 346] width 174 height 118
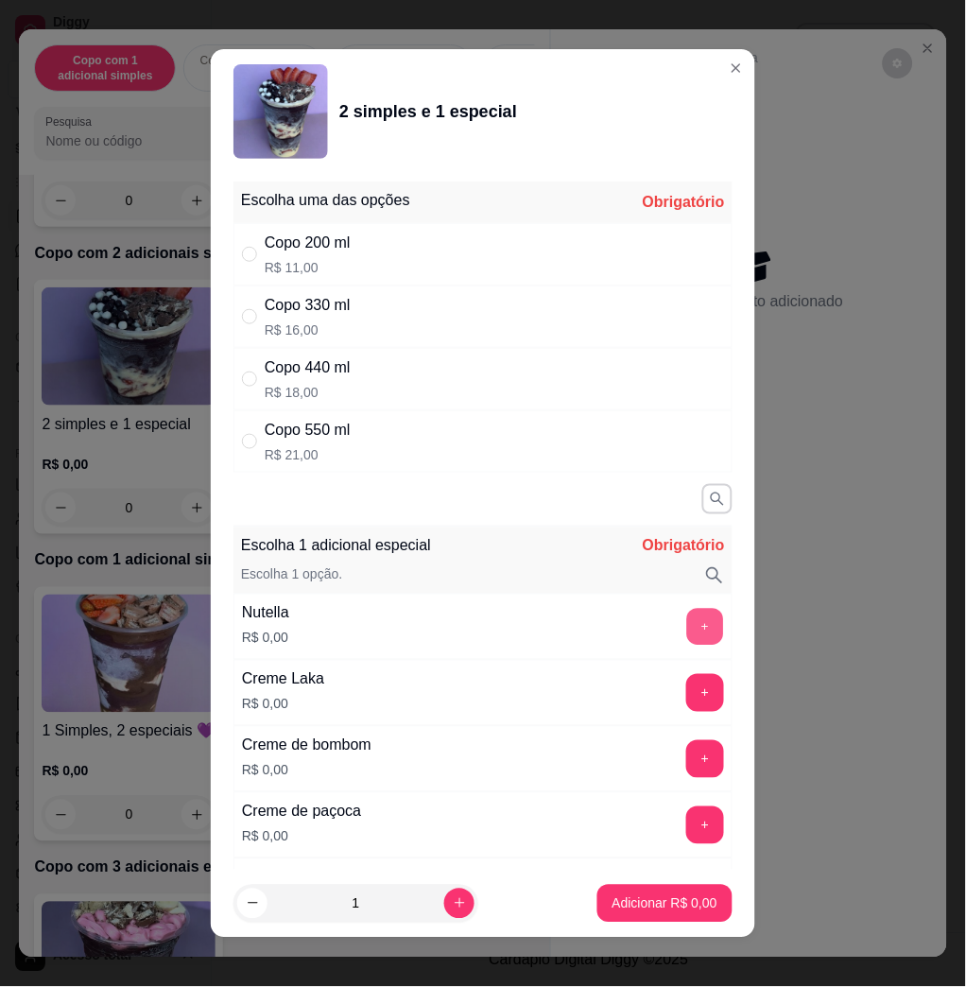
click at [687, 616] on button "+" at bounding box center [705, 627] width 37 height 37
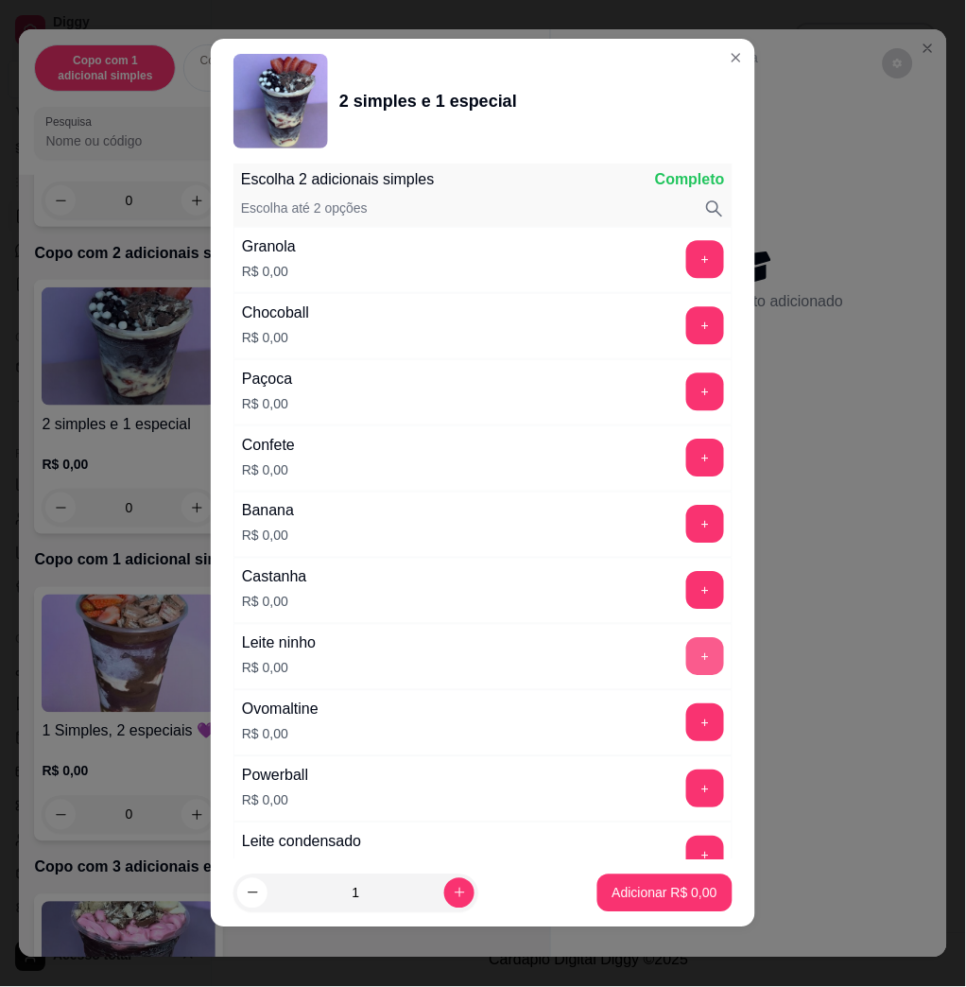
click at [686, 649] on button "+" at bounding box center [705, 657] width 38 height 38
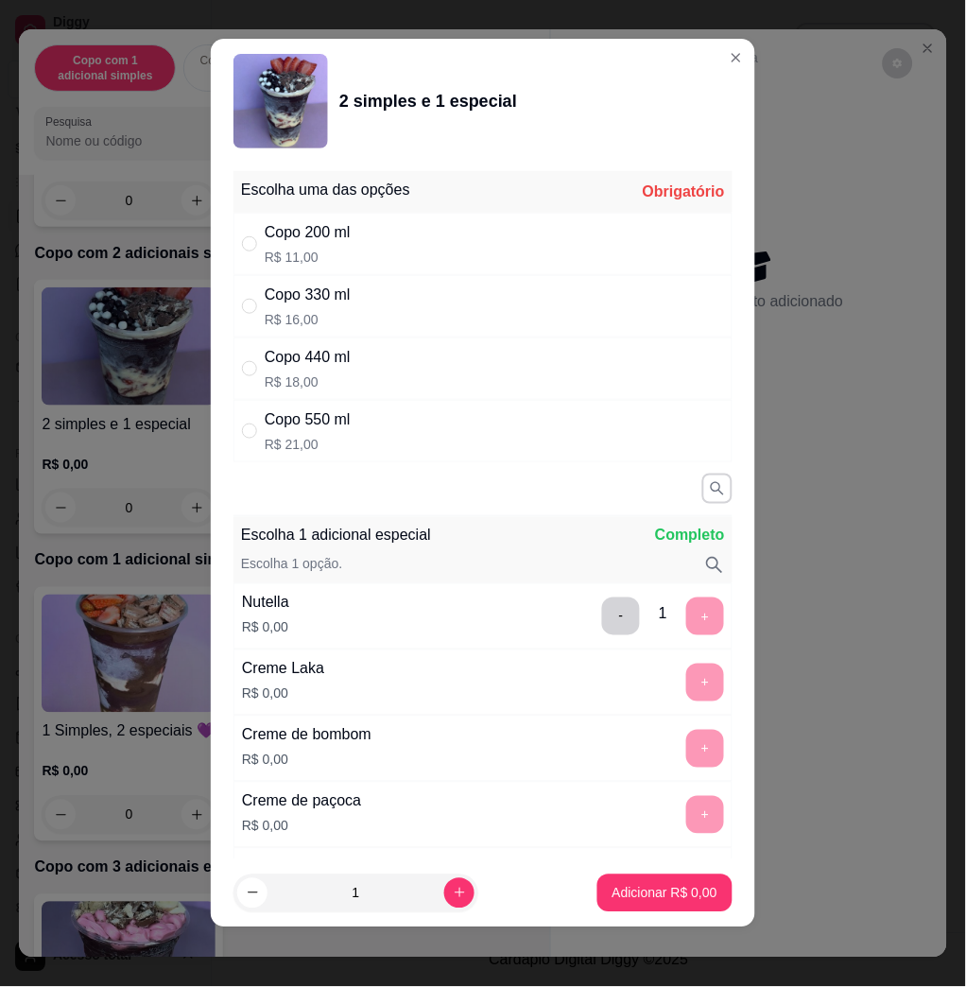
scroll to position [0, 0]
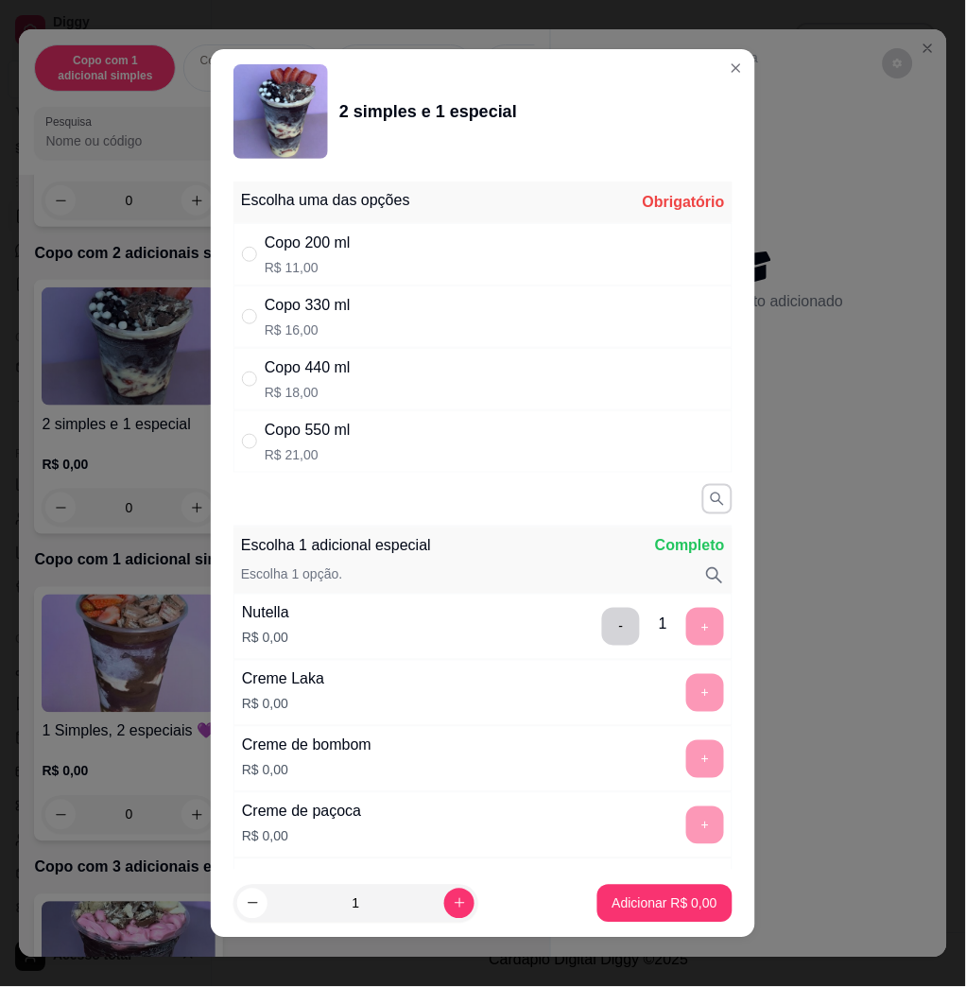
click at [336, 306] on div "Copo 330 ml" at bounding box center [308, 305] width 86 height 23
radio input "true"
click at [639, 912] on p "Adicionar R$ 16,00" at bounding box center [662, 903] width 110 height 18
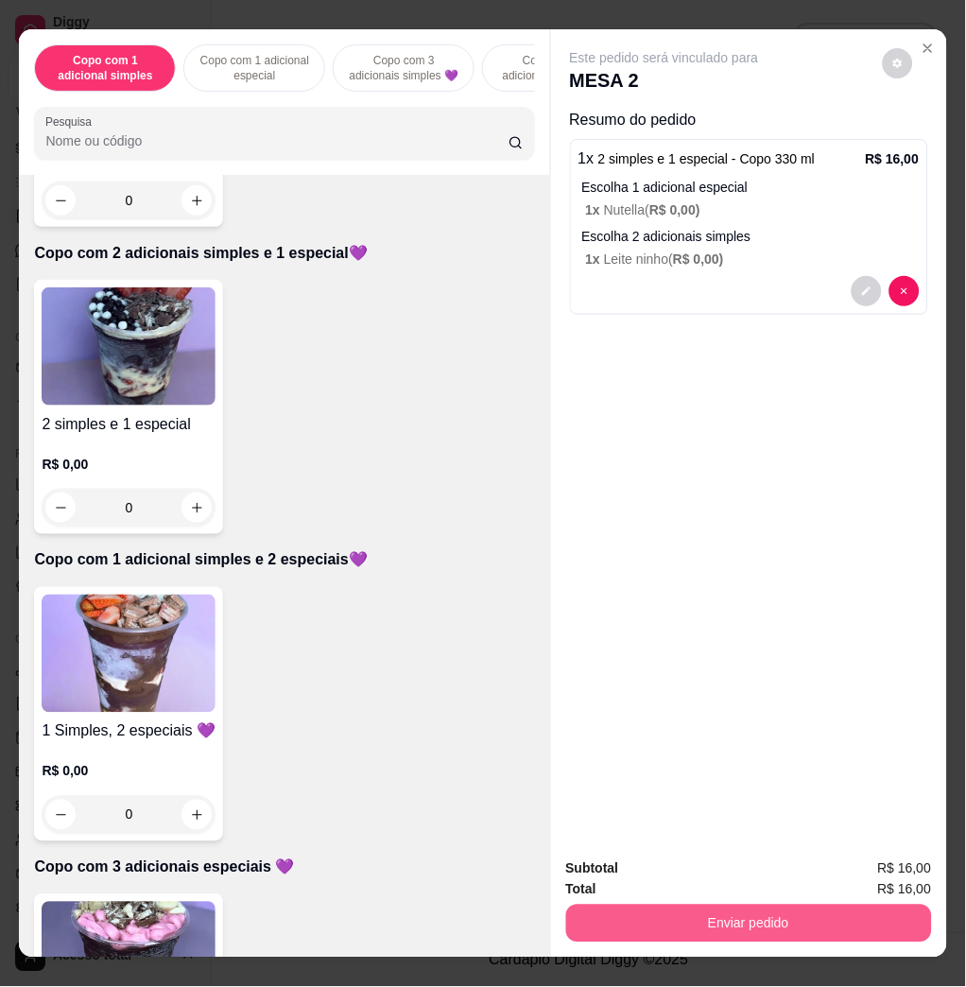
click at [802, 905] on button "Enviar pedido" at bounding box center [749, 923] width 366 height 38
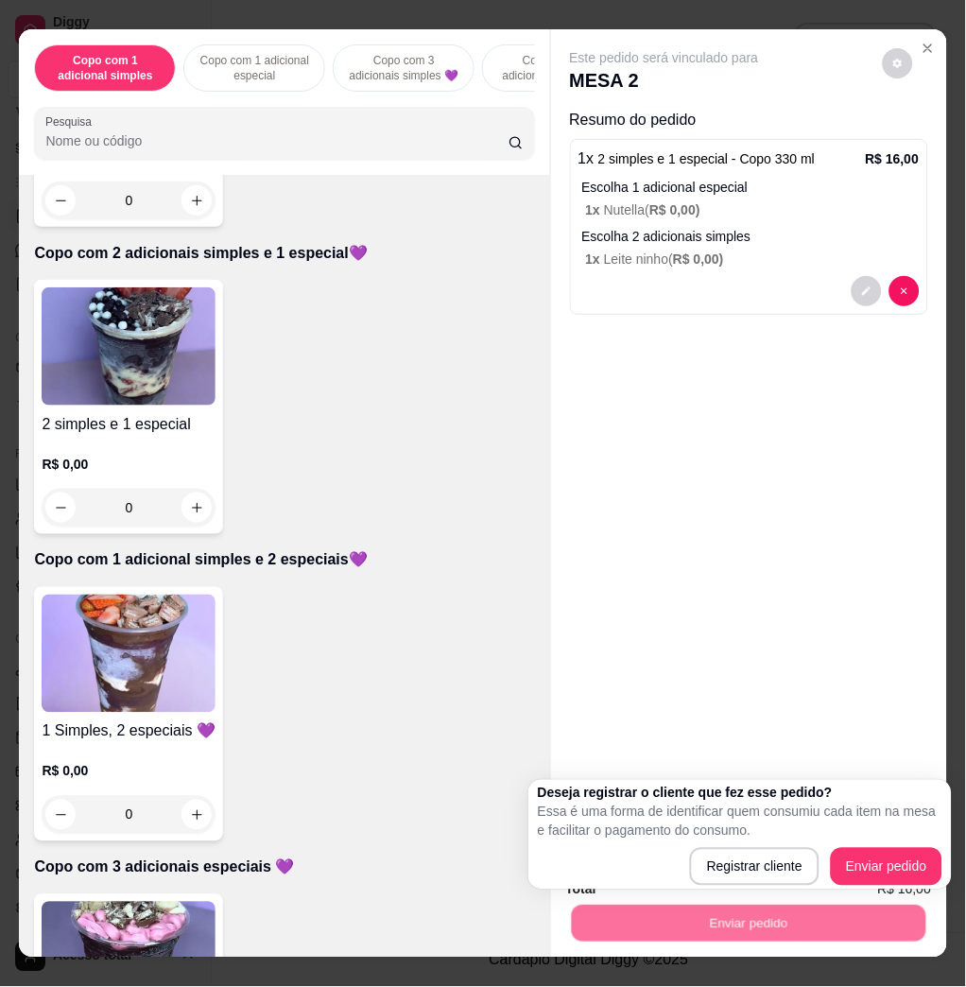
click at [821, 877] on div "Registrar cliente Enviar pedido" at bounding box center [740, 867] width 404 height 38
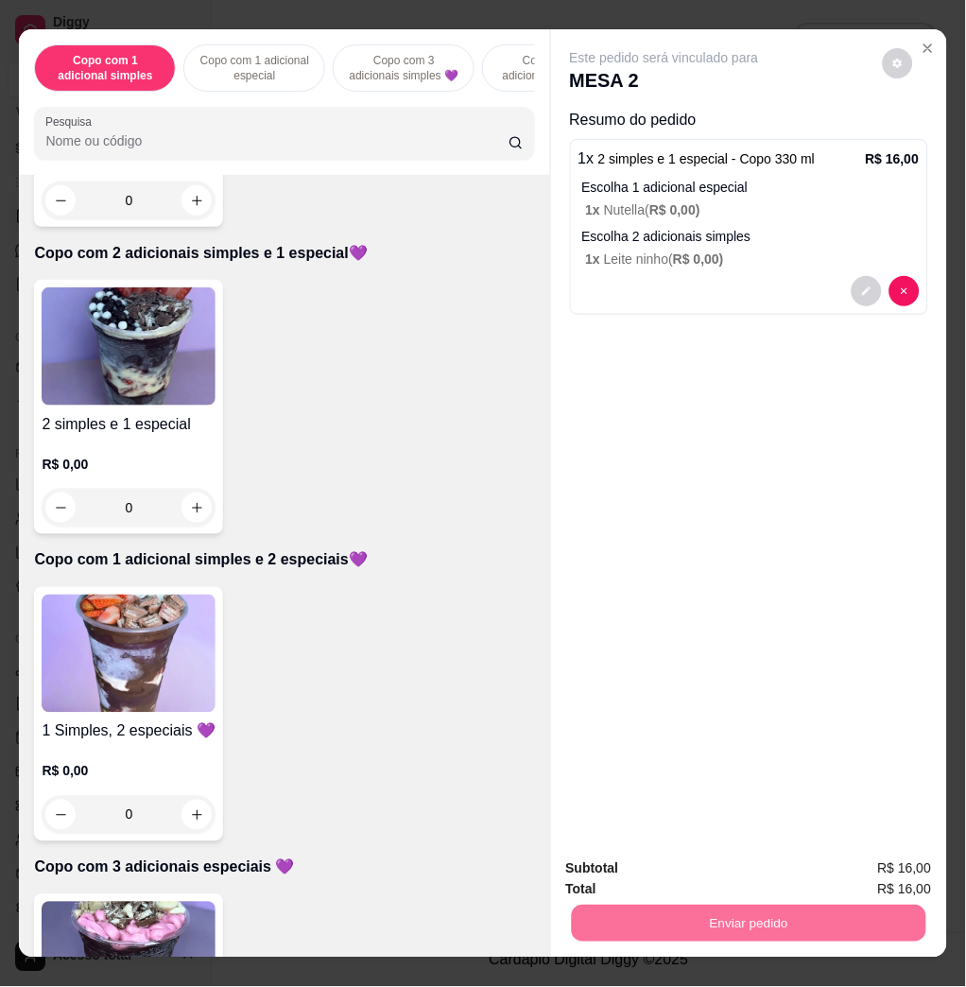
click at [848, 870] on button "Enviar pedido" at bounding box center [880, 868] width 107 height 36
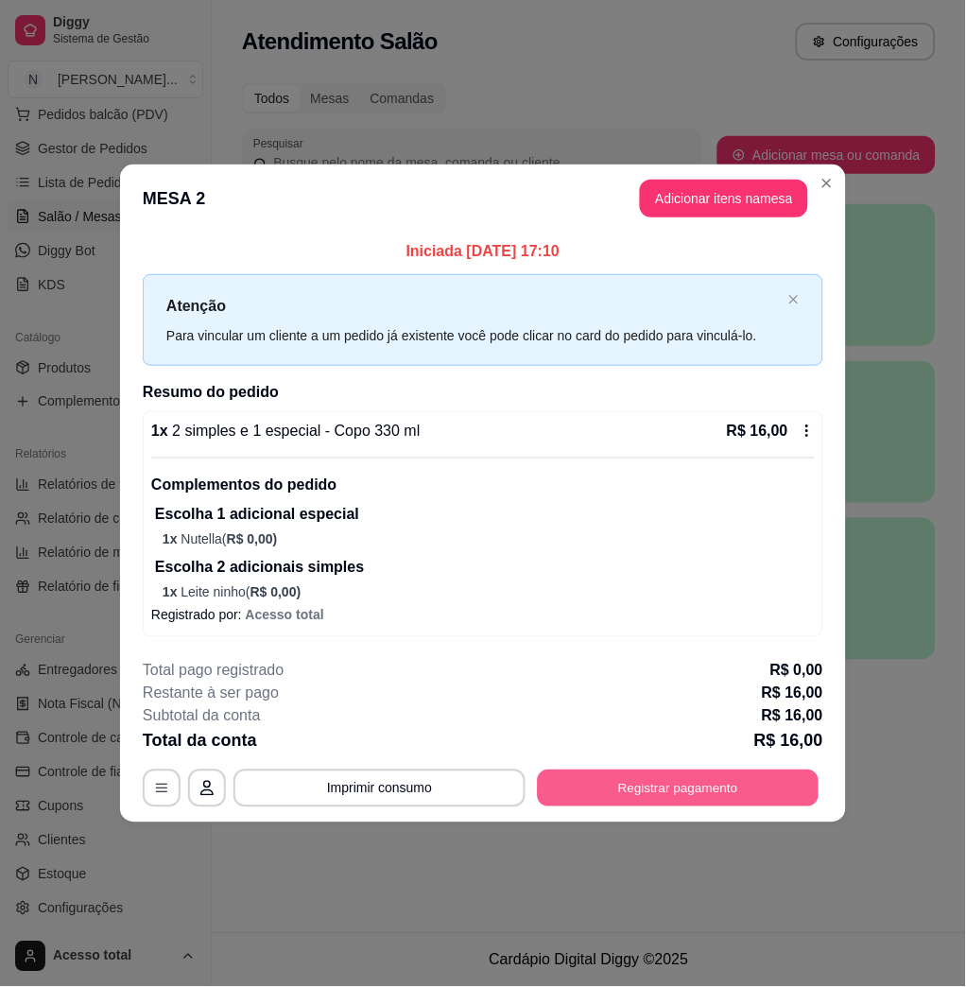
click at [771, 797] on button "Registrar pagamento" at bounding box center [679, 788] width 282 height 37
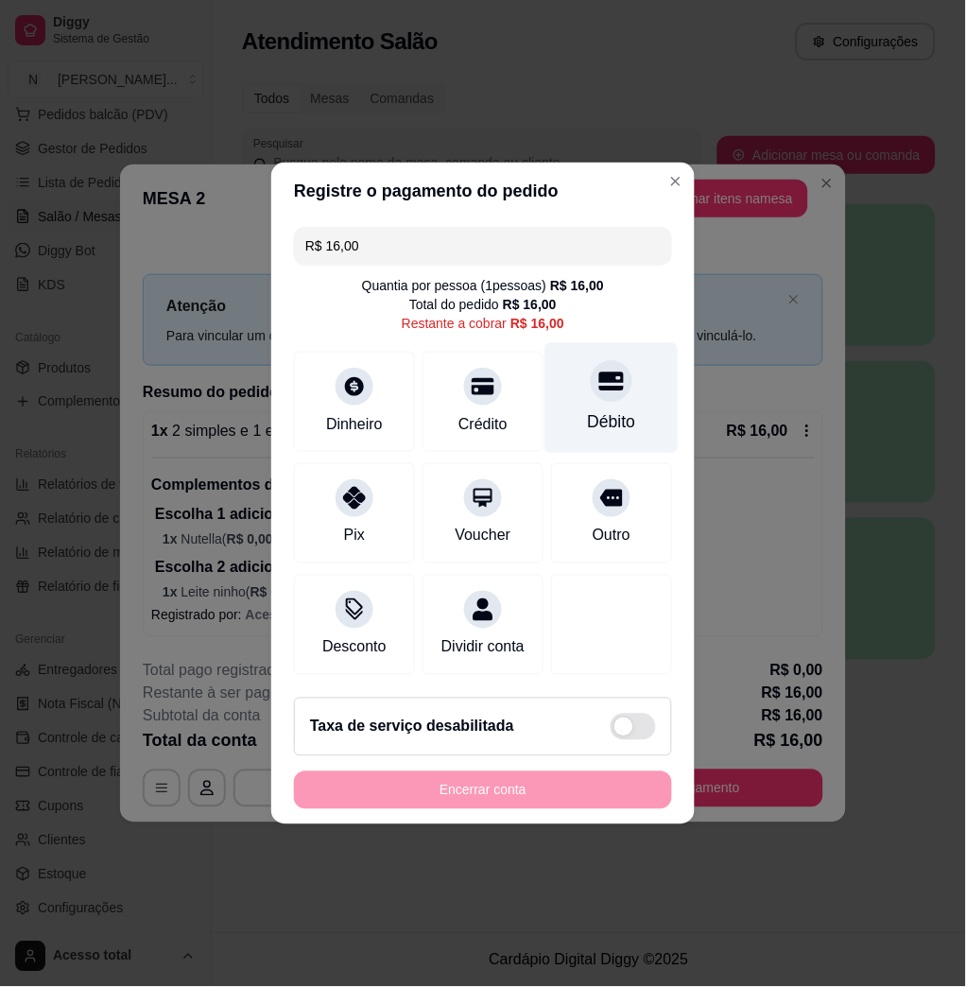
click at [592, 410] on div "Débito" at bounding box center [612, 422] width 48 height 25
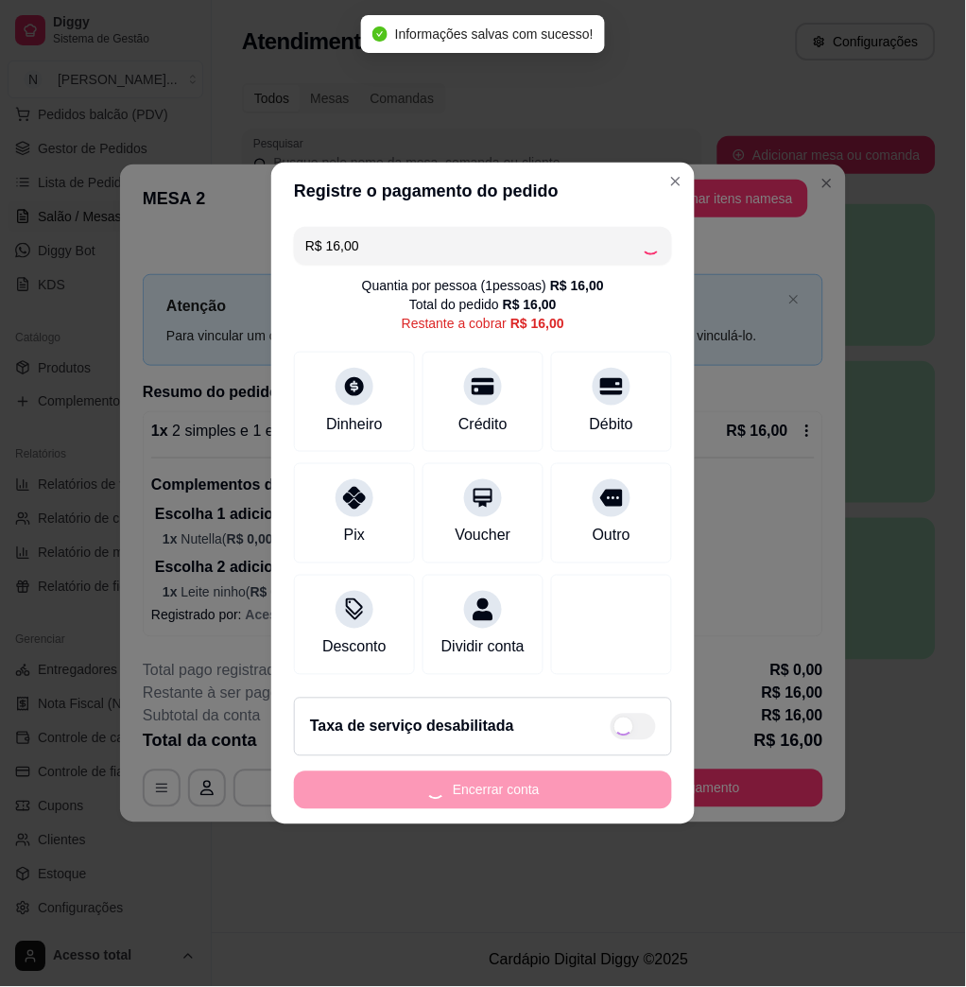
type input "R$ 0,00"
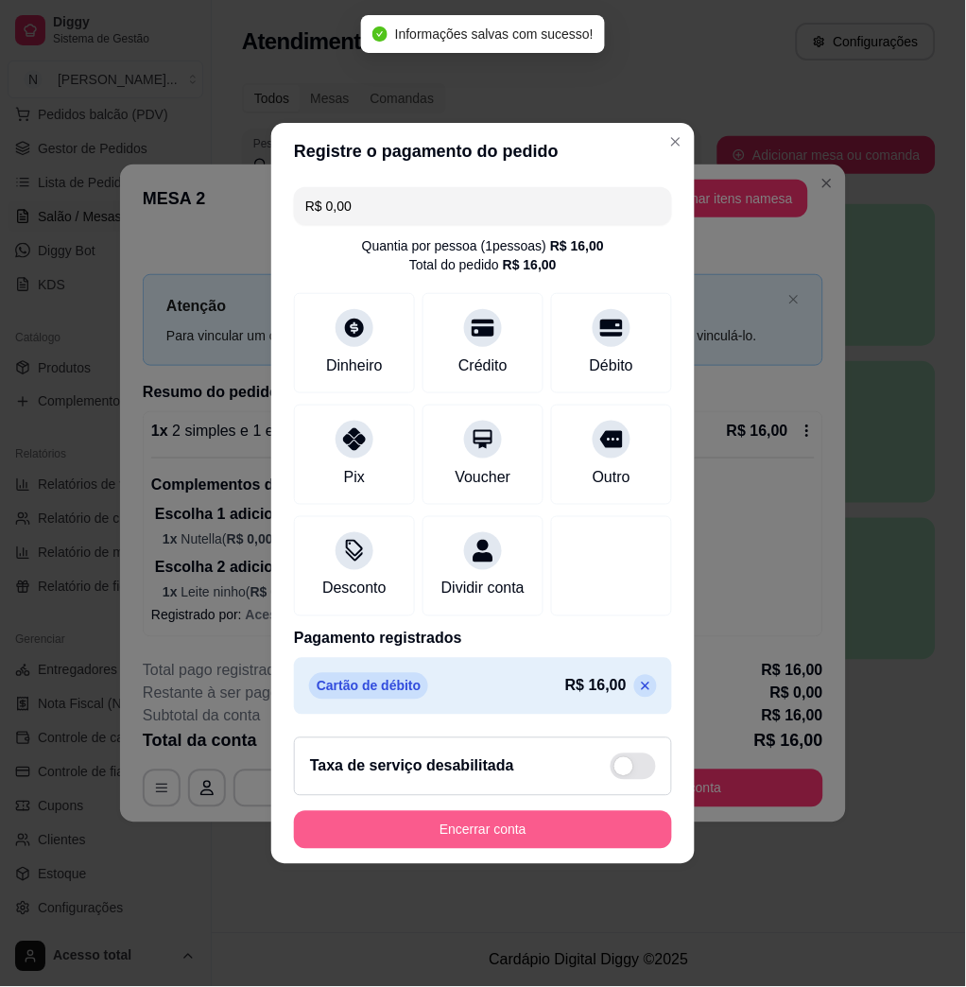
click at [600, 848] on button "Encerrar conta" at bounding box center [483, 830] width 378 height 38
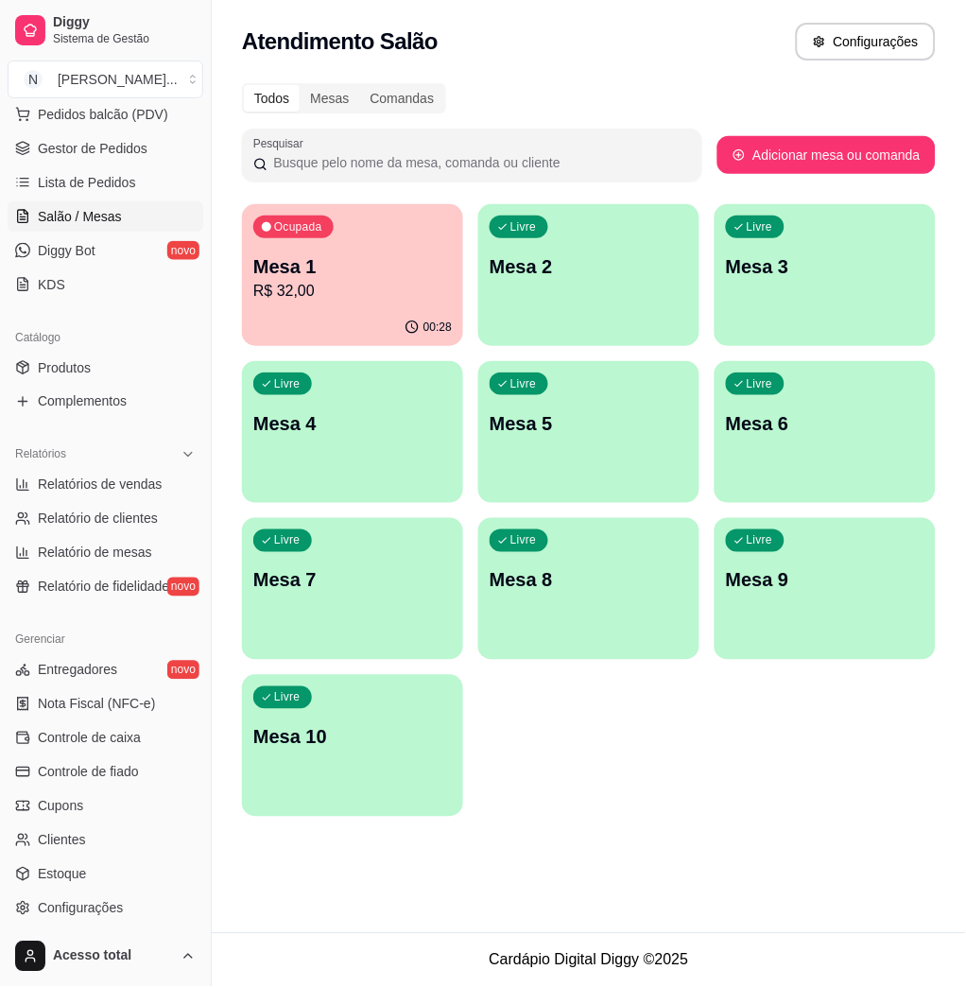
click at [366, 284] on p "R$ 32,00" at bounding box center [352, 291] width 198 height 23
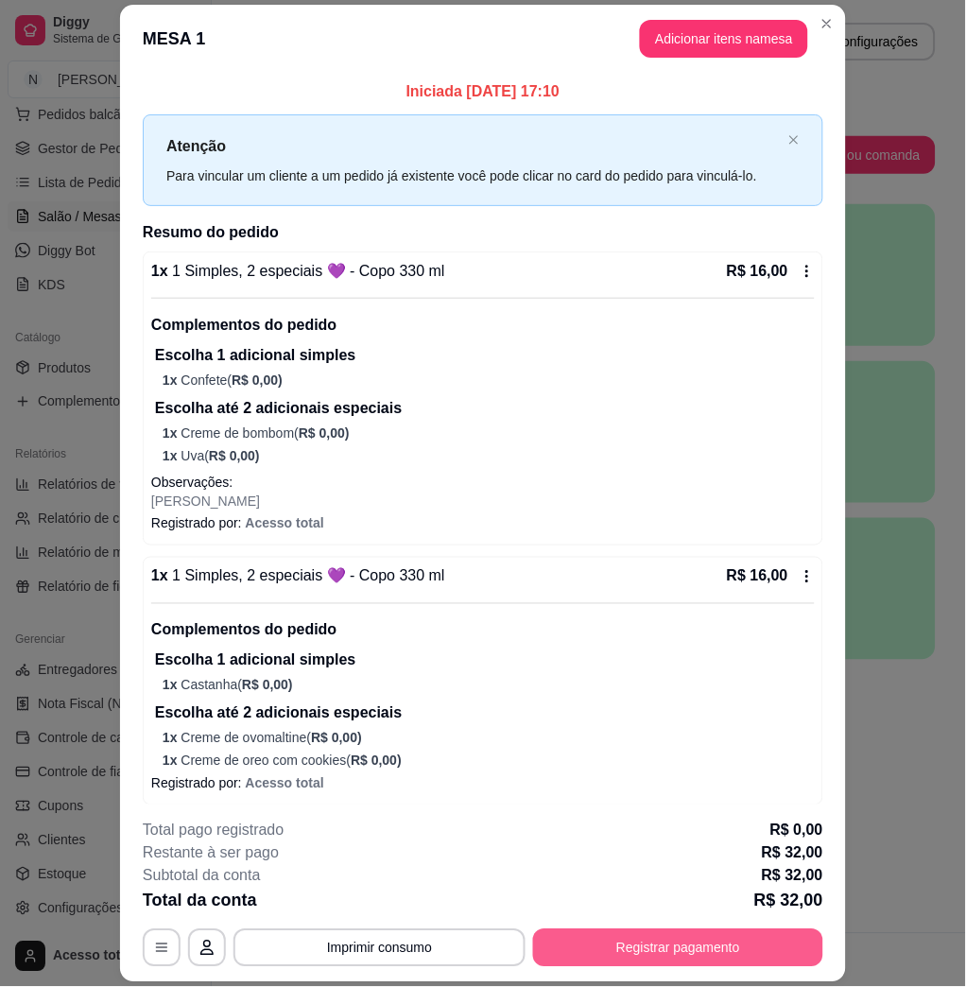
click at [681, 945] on button "Registrar pagamento" at bounding box center [678, 948] width 290 height 38
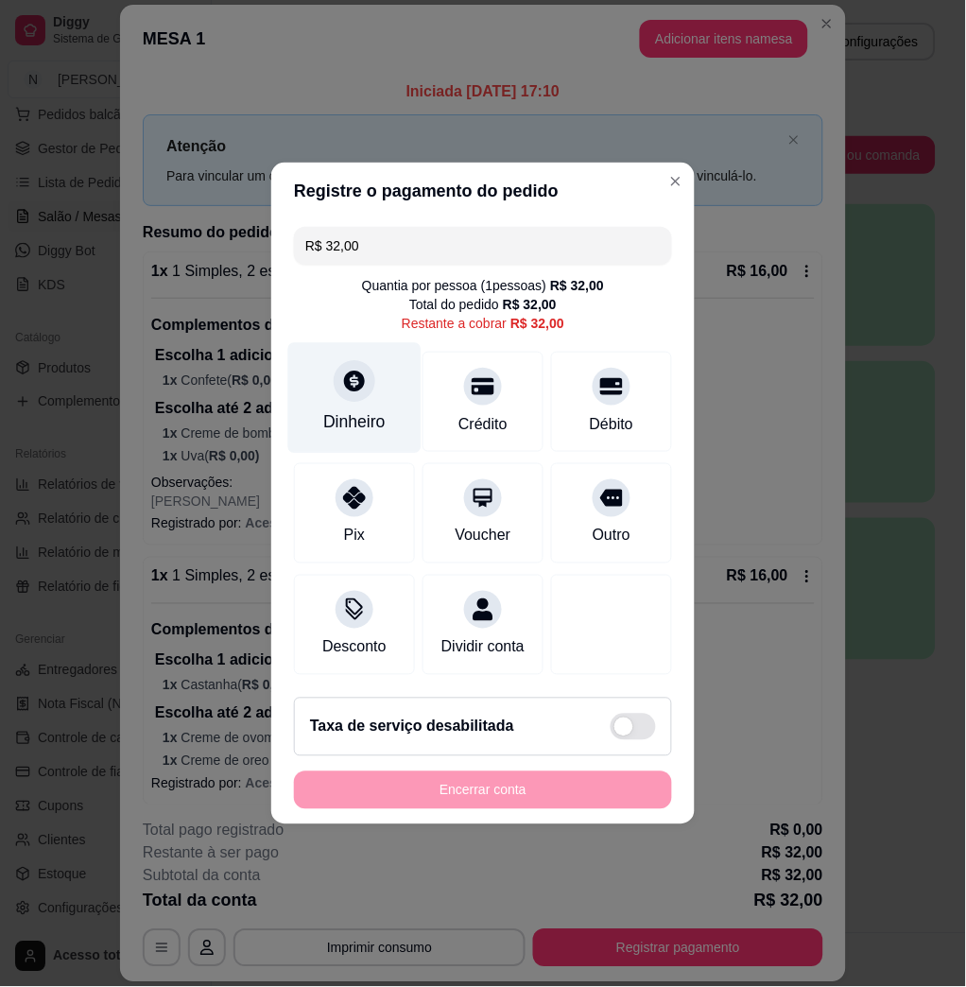
click at [364, 384] on div at bounding box center [355, 381] width 42 height 42
click at [417, 480] on input "0,00" at bounding box center [483, 475] width 378 height 38
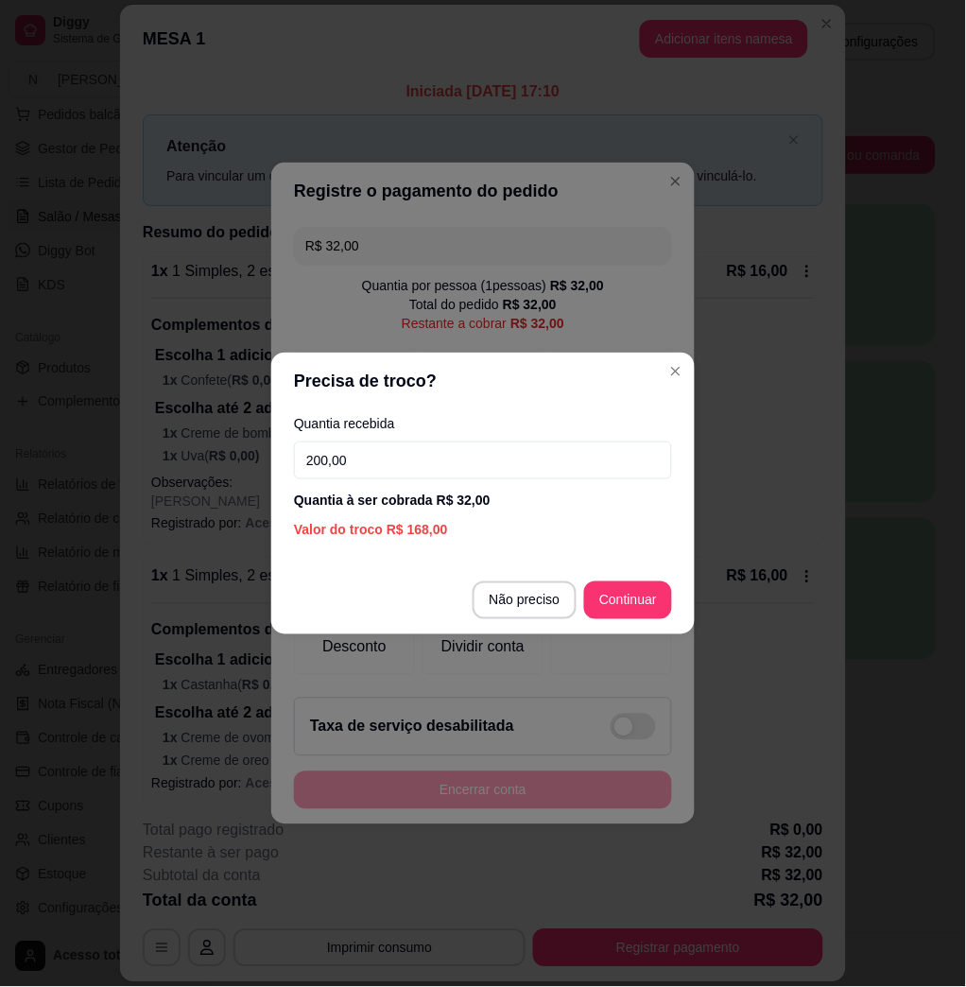
drag, startPoint x: 406, startPoint y: 471, endPoint x: 283, endPoint y: 484, distance: 124.5
click at [283, 484] on div "Quantia recebida 200,00 Quantia à ser cobrada R$ 32,00 Valor do troco R$ 168,00" at bounding box center [482, 478] width 423 height 138
type input "100,00"
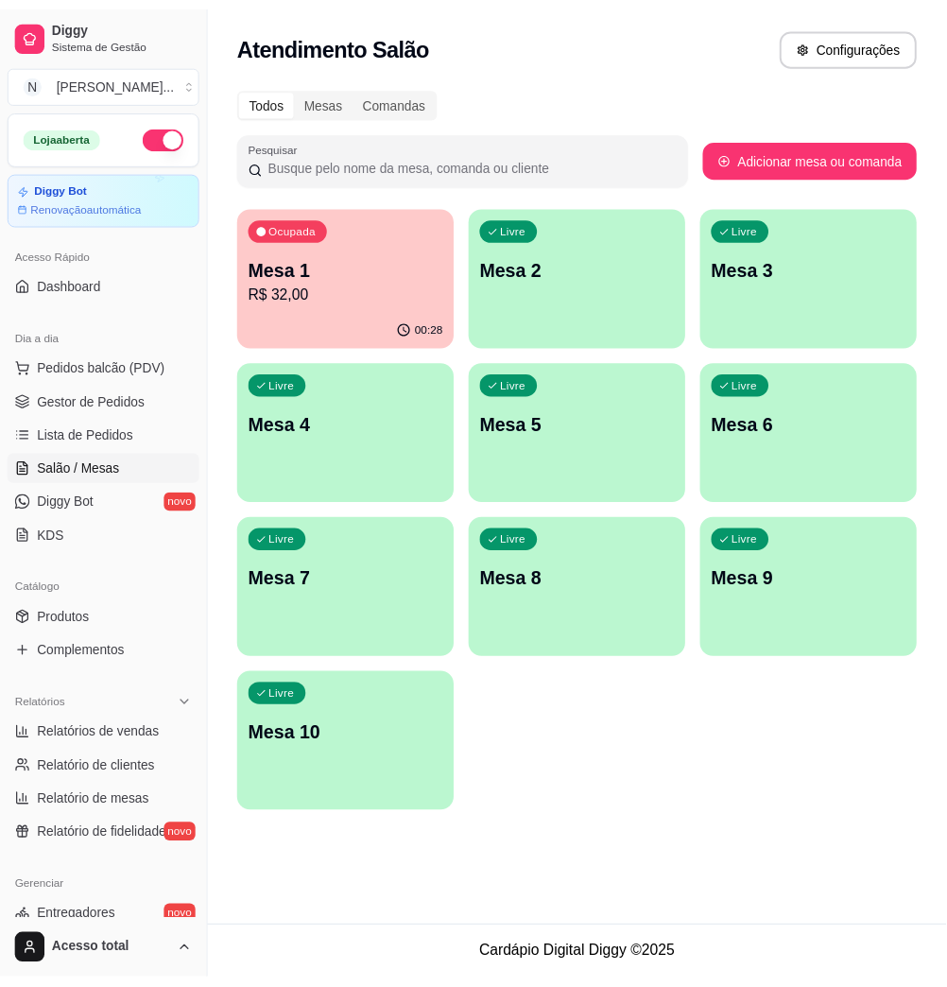
scroll to position [372, 0]
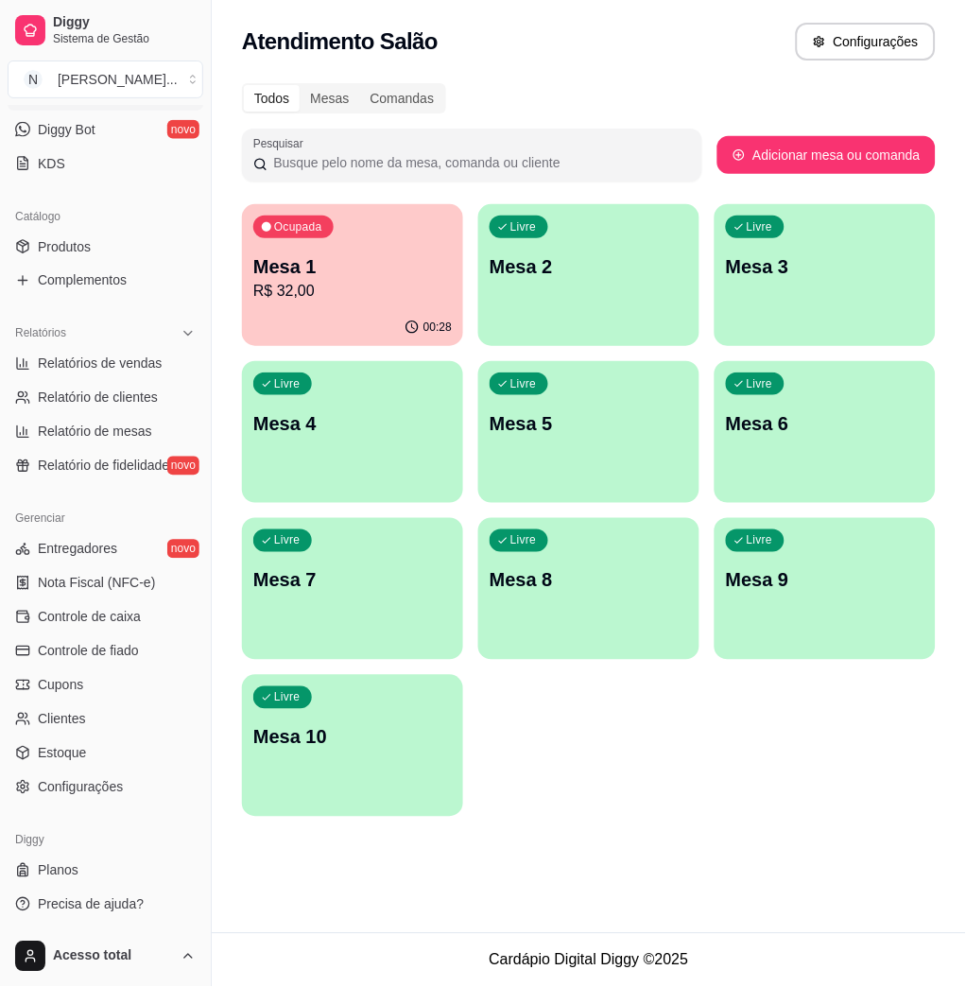
click at [109, 600] on ul "Entregadores novo Nota Fiscal (NFC-e) Controle de caixa Controle de fiado Cupon…" at bounding box center [106, 668] width 196 height 268
click at [112, 614] on span "Controle de caixa" at bounding box center [89, 617] width 103 height 19
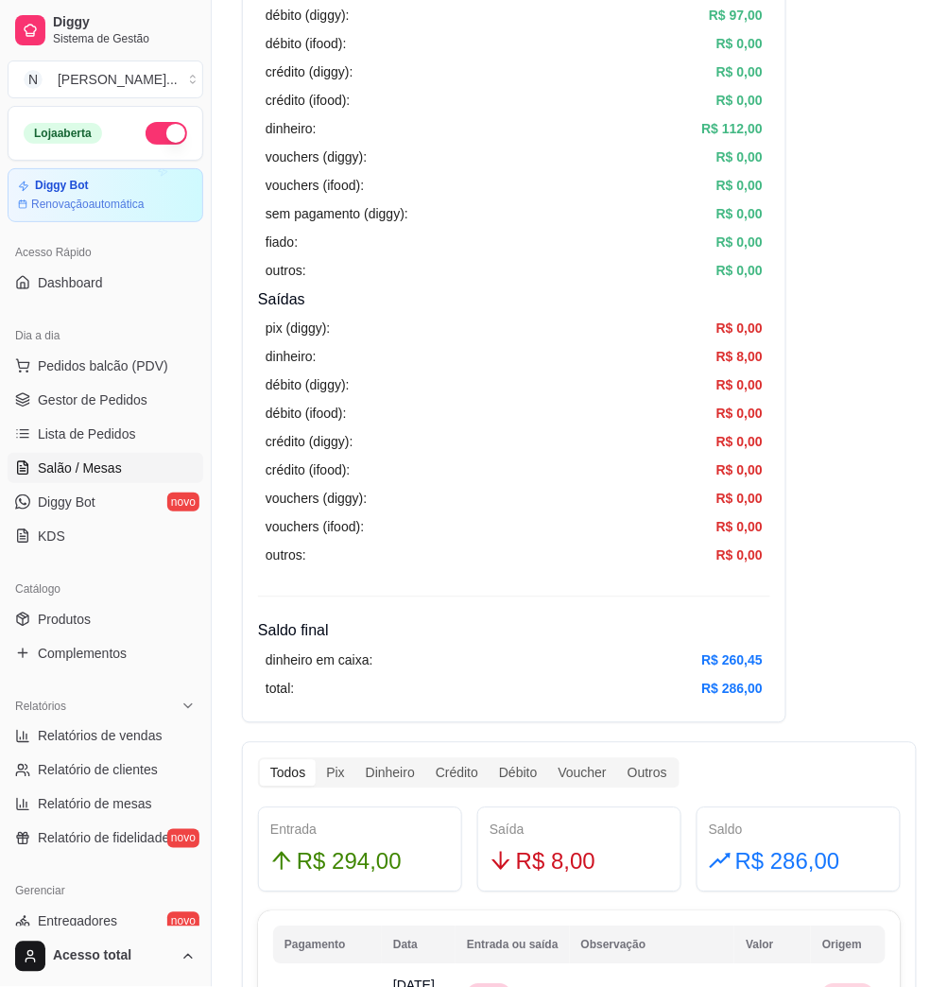
click at [124, 467] on link "Salão / Mesas" at bounding box center [106, 468] width 196 height 30
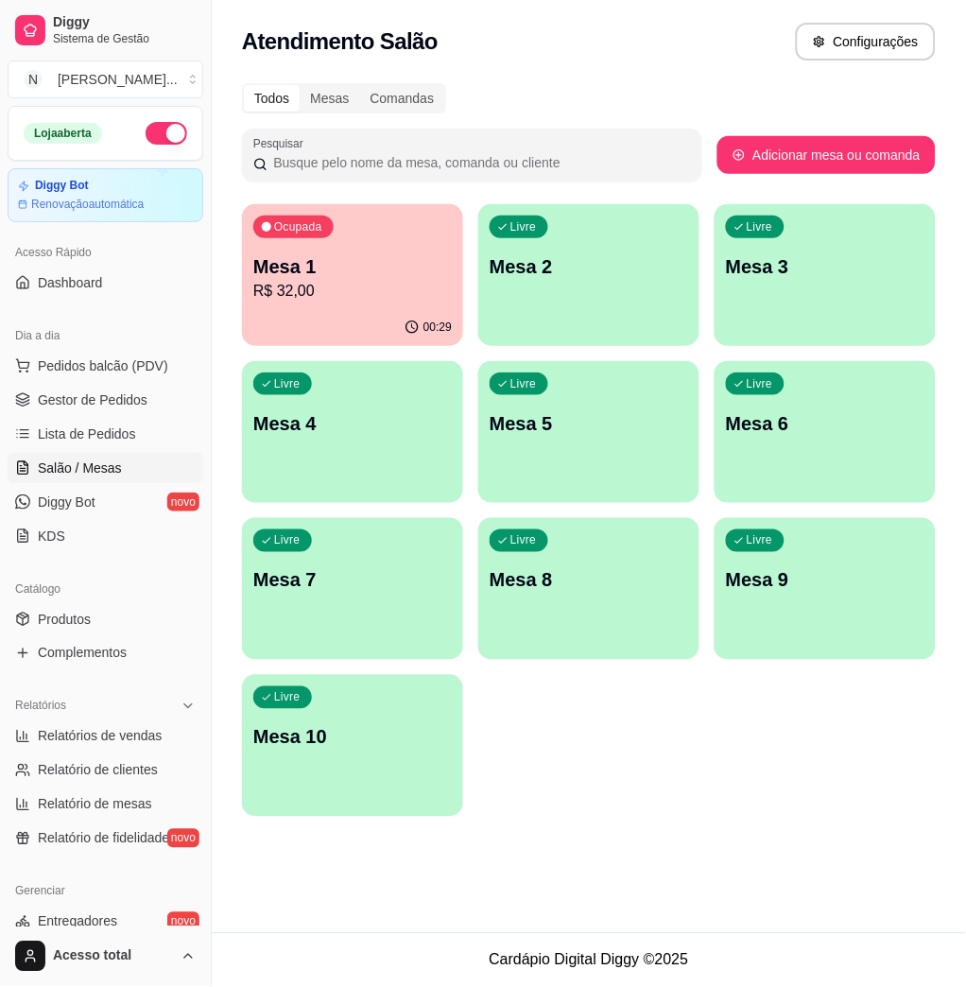
click at [389, 277] on p "Mesa 1" at bounding box center [352, 266] width 198 height 26
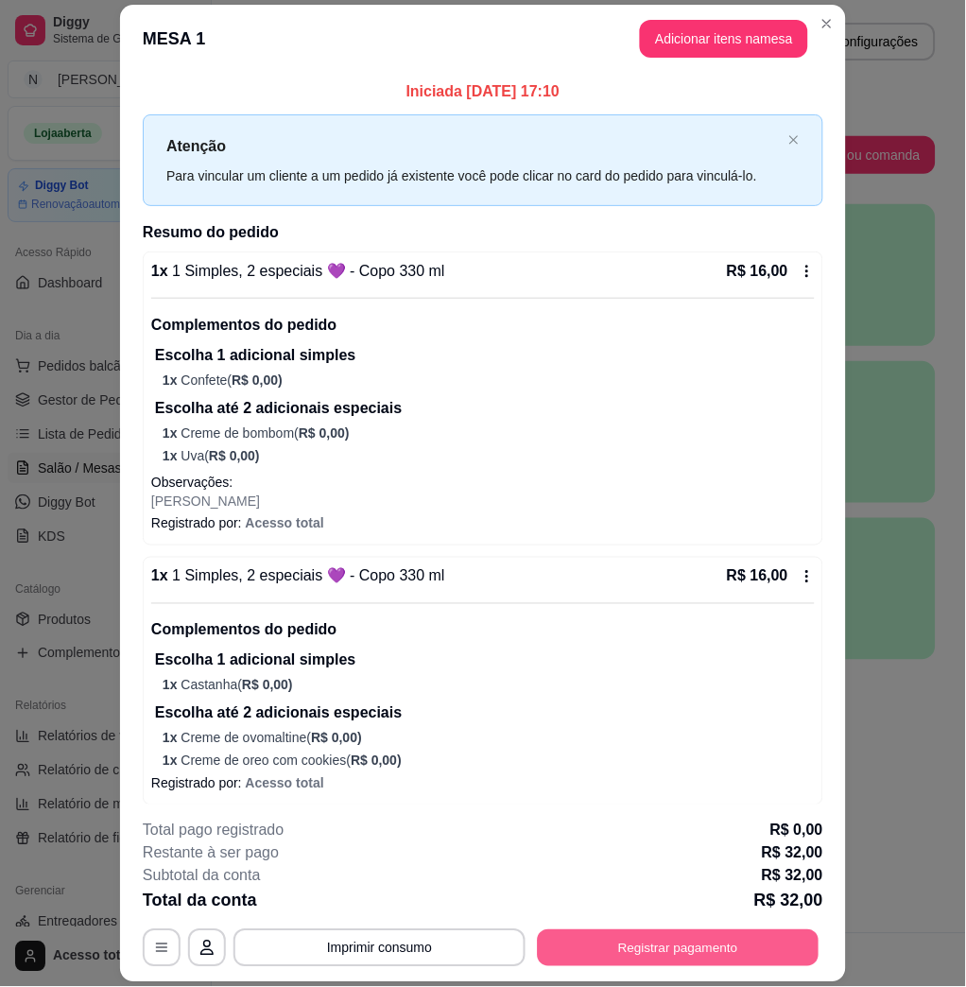
click at [703, 942] on button "Registrar pagamento" at bounding box center [679, 947] width 282 height 37
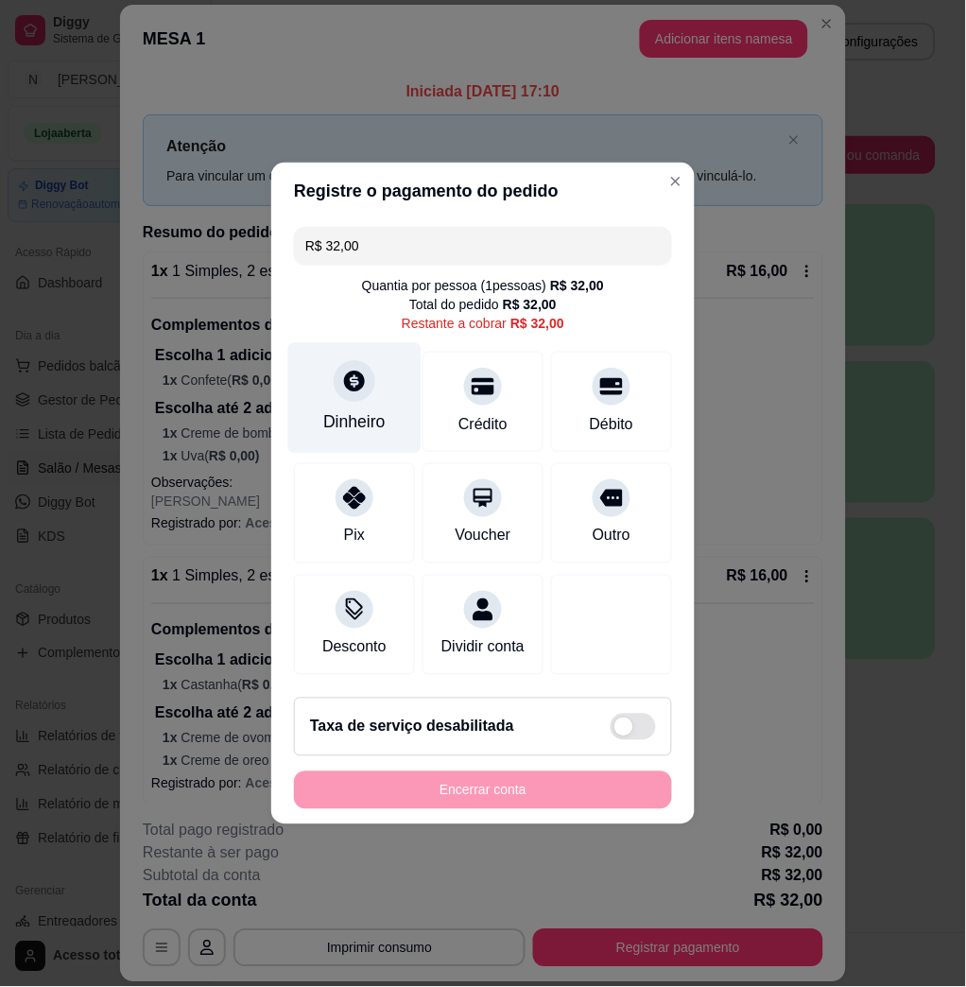
click at [329, 379] on div "Dinheiro" at bounding box center [354, 398] width 133 height 111
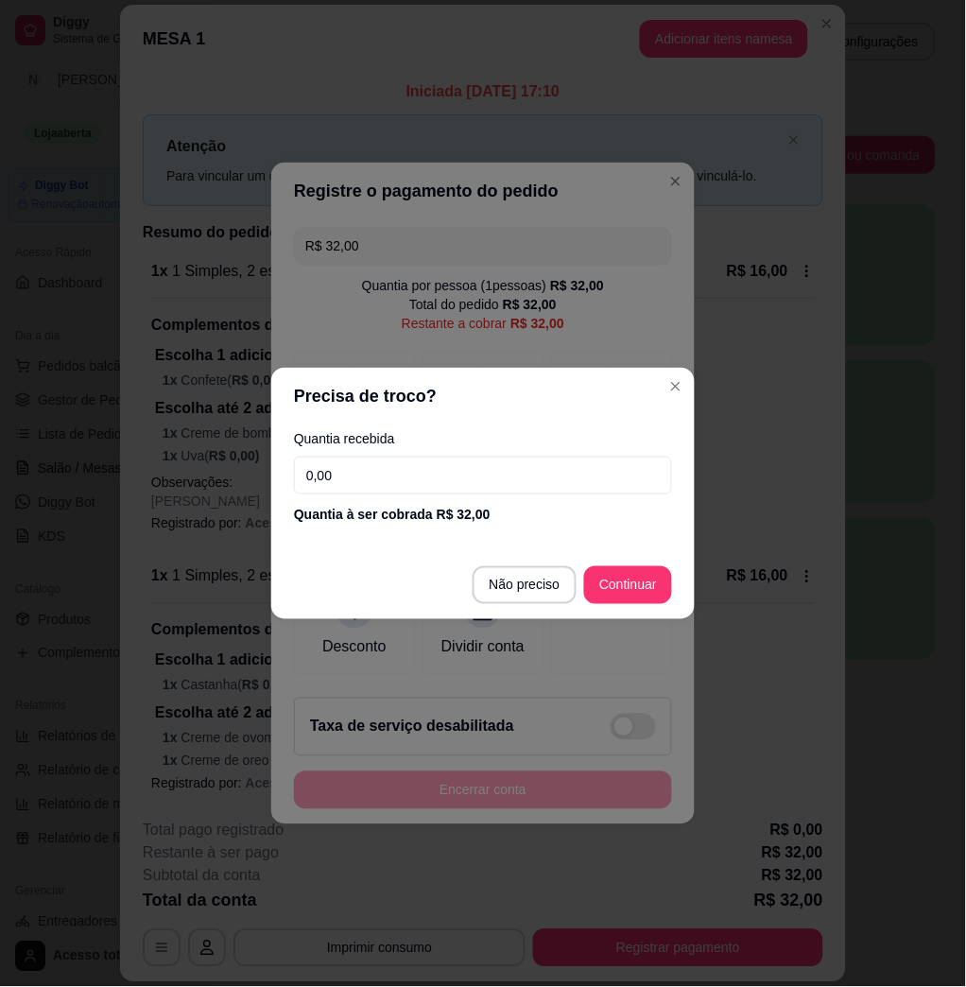
click at [452, 459] on input "0,00" at bounding box center [483, 475] width 378 height 38
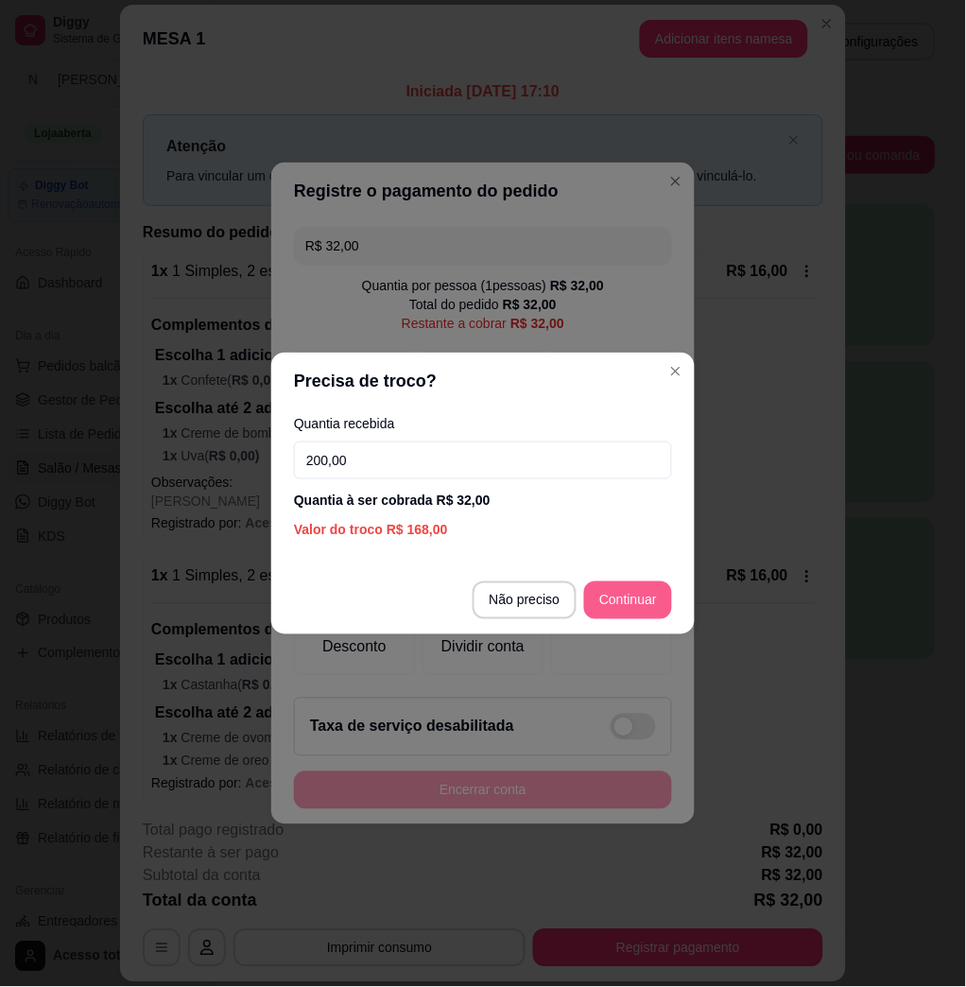
type input "200,00"
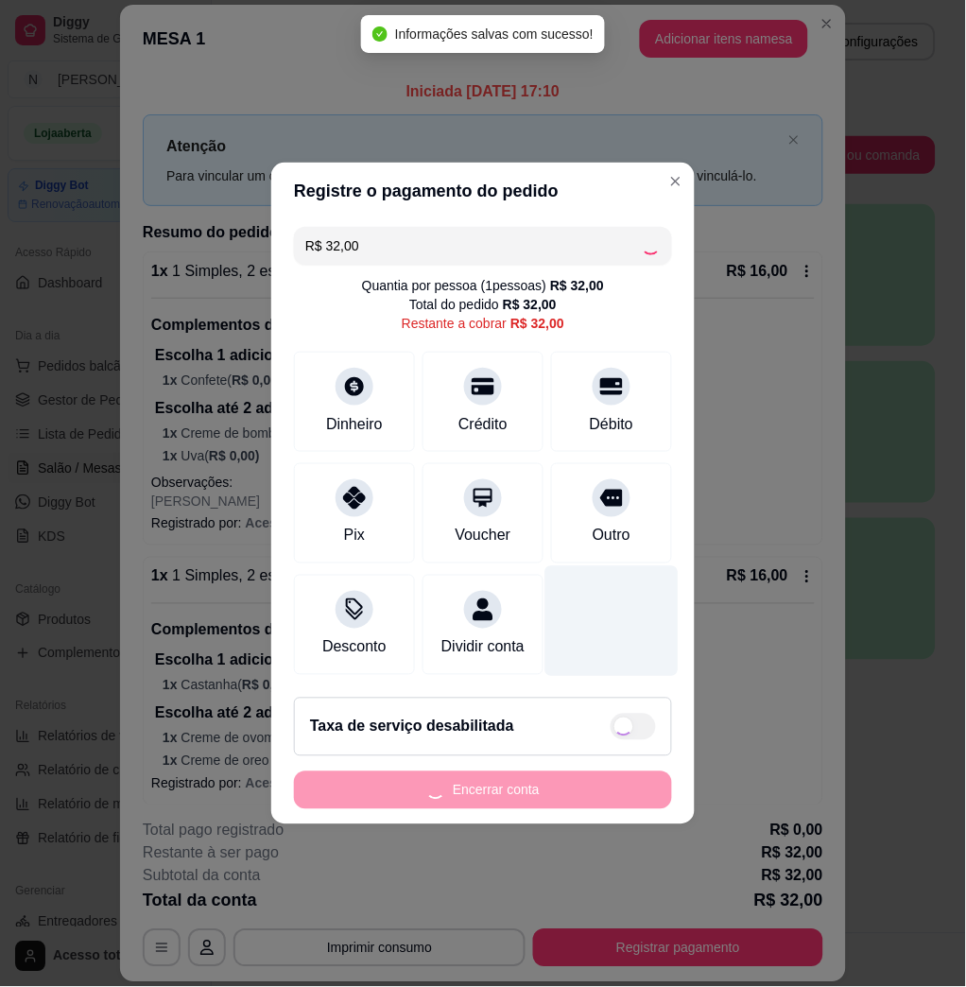
type input "R$ 0,00"
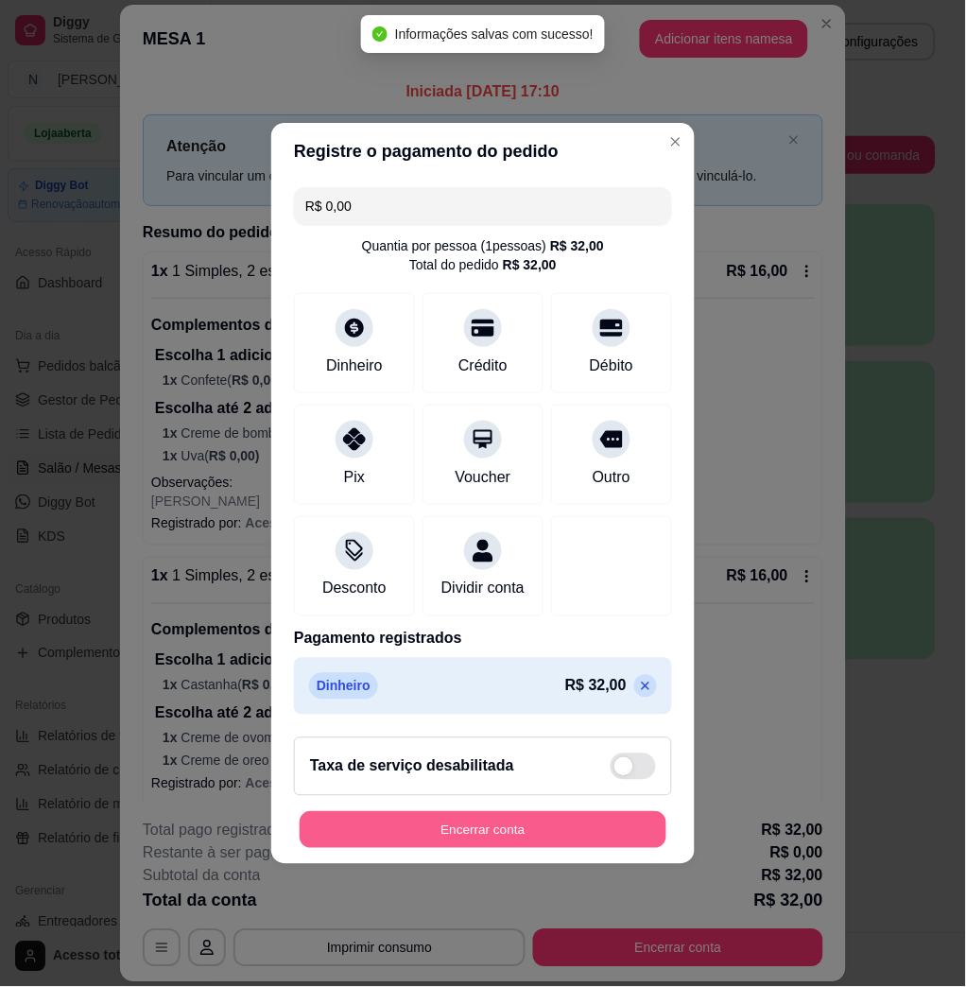
click at [446, 835] on button "Encerrar conta" at bounding box center [483, 830] width 367 height 37
